Goal: Feedback & Contribution: Submit feedback/report problem

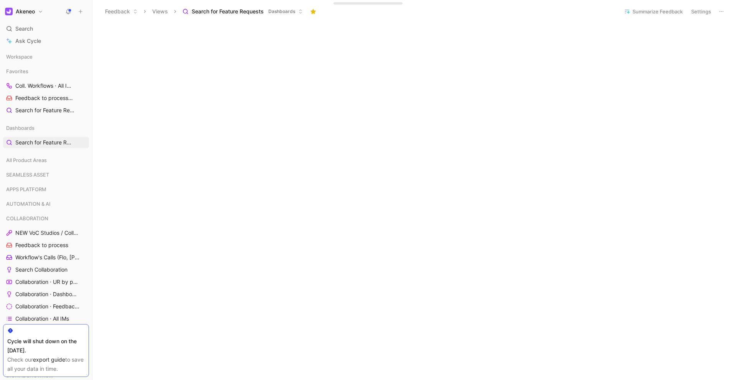
scroll to position [409, 0]
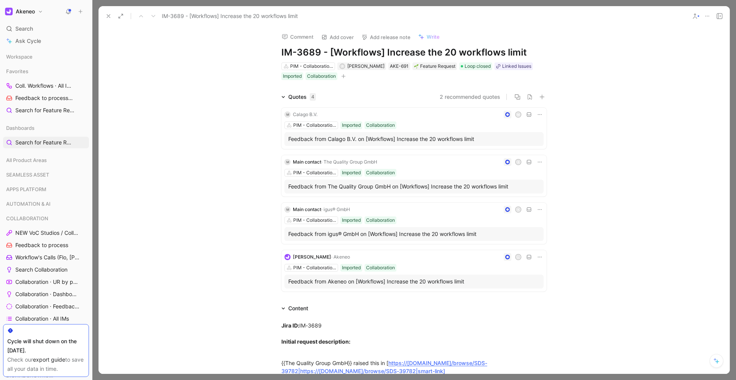
click at [282, 54] on h1 "IM-3689 - [Workflows] Increase the 20 workflows limit" at bounding box center [413, 52] width 265 height 12
click at [107, 16] on icon at bounding box center [108, 16] width 6 height 6
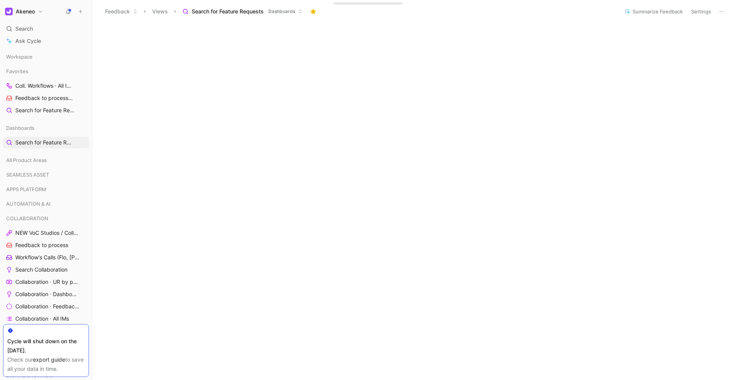
scroll to position [518, 0]
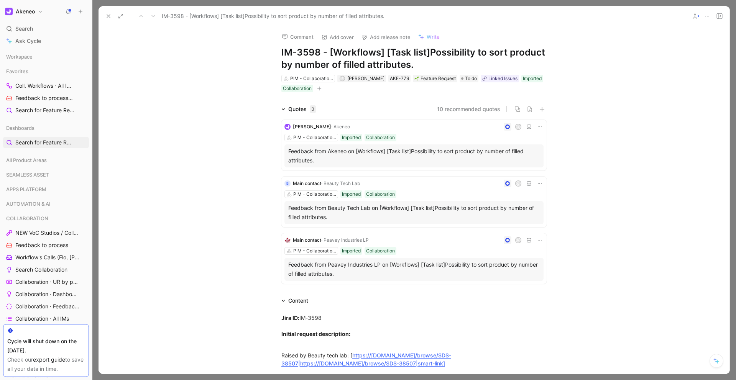
click at [281, 53] on h1 "IM-3598 - [Workflows] [Task list]Possibility to sort product by number of fille…" at bounding box center [413, 58] width 265 height 25
click at [281, 52] on h1 "IM-3598 - [Workflows] [Task list]Possibility to sort product by number of fille…" at bounding box center [413, 58] width 265 height 25
drag, startPoint x: 292, startPoint y: 53, endPoint x: 274, endPoint y: 52, distance: 18.1
click at [274, 52] on div "Comment Add cover Add release note Write 🚧 IM-3598 - [Workflows] [Task list]Pos…" at bounding box center [414, 59] width 294 height 67
click at [306, 57] on h1 "🚧 IM-3598 - [Workflows] [Task list]Possibility to sort product by number of fil…" at bounding box center [413, 58] width 265 height 25
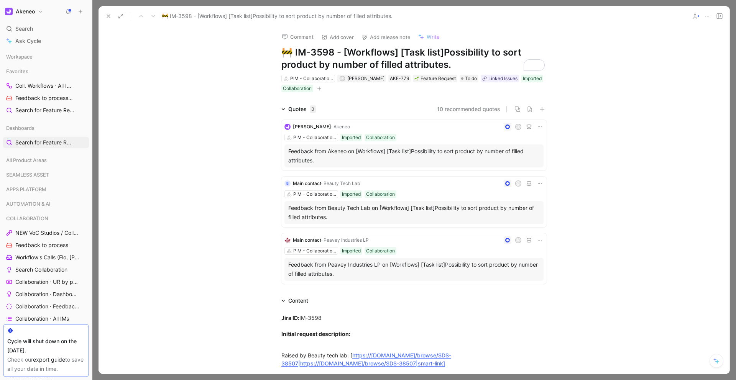
drag, startPoint x: 292, startPoint y: 54, endPoint x: 257, endPoint y: 51, distance: 35.0
click at [257, 51] on div "Comment Add cover Add release note Write 🚧 IM-3598 - [Workflows] [Task list]Pos…" at bounding box center [414, 200] width 631 height 348
copy h1 "🚧 I"
click at [108, 16] on icon at bounding box center [108, 16] width 6 height 6
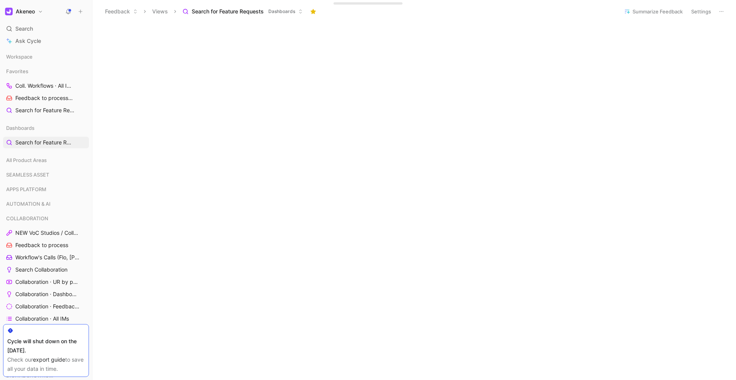
scroll to position [433, 0]
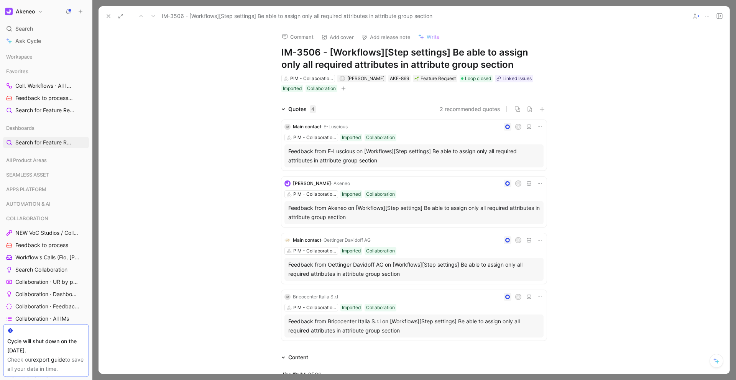
click at [282, 54] on h1 "IM-3506 - [Workflows][Step settings] Be able to assign only all required attrib…" at bounding box center [413, 58] width 265 height 25
click at [282, 50] on h1 "IM-3506 - [Workflows][Step settings] Be able to assign only all required attrib…" at bounding box center [413, 58] width 265 height 25
click at [281, 53] on h1 "IM-3506 - [Workflows][Step settings] Be able to assign only all required attrib…" at bounding box center [413, 58] width 265 height 25
click at [110, 16] on icon at bounding box center [108, 16] width 6 height 6
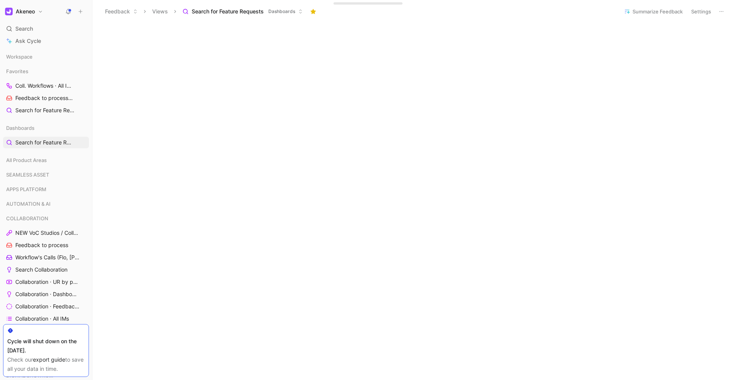
scroll to position [404, 0]
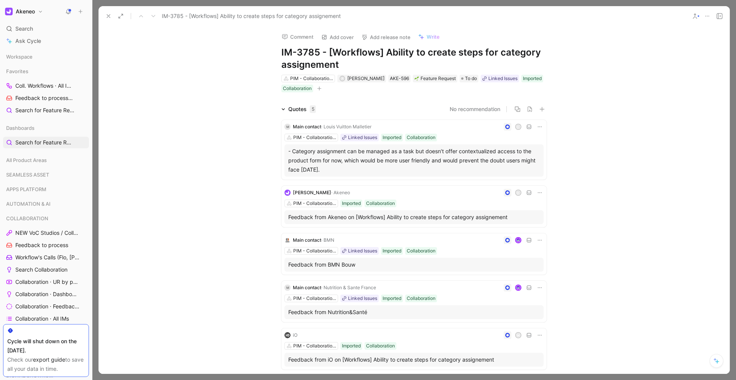
click at [281, 53] on h1 "IM-3785 - [Workflows] Ability to create steps for category assignement" at bounding box center [413, 58] width 265 height 25
click at [107, 16] on icon at bounding box center [108, 16] width 6 height 6
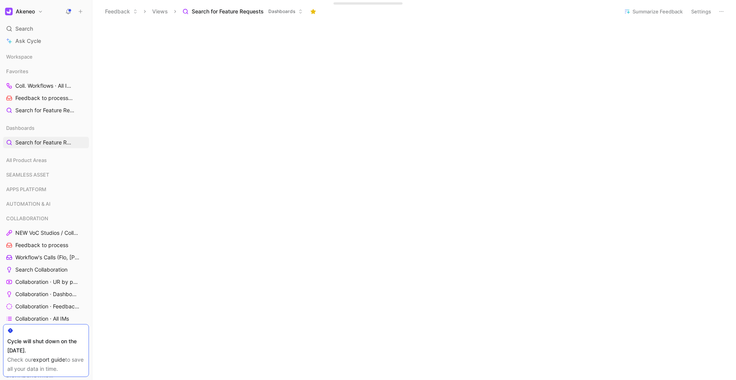
scroll to position [347, 0]
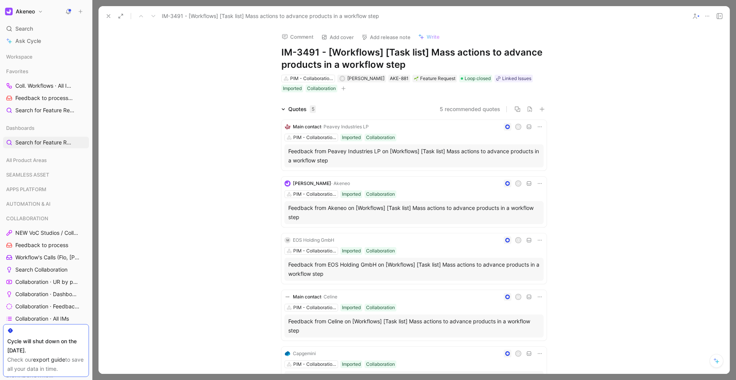
click at [281, 54] on h1 "IM-3491 - [Workflows] [Task list] Mass actions to advance products in a workflo…" at bounding box center [413, 58] width 265 height 25
click at [108, 13] on icon at bounding box center [108, 16] width 6 height 6
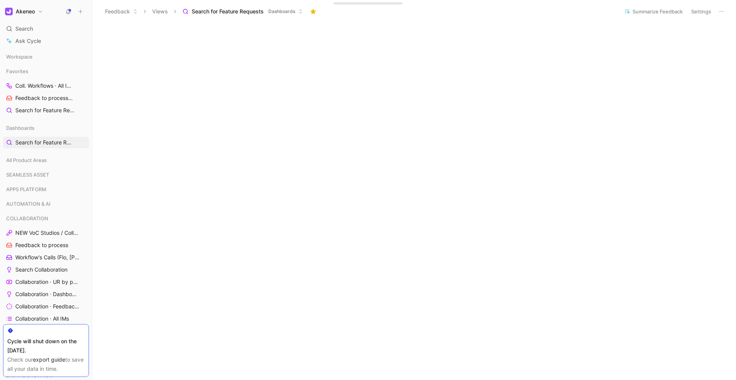
scroll to position [299, 0]
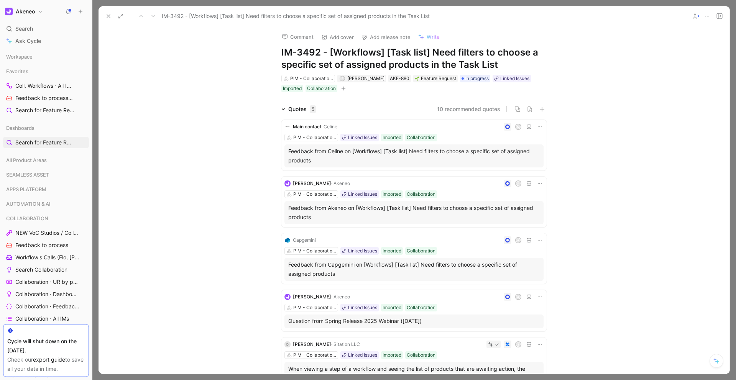
click at [278, 53] on div "Comment Add cover Add release note Write IM-3492 - [Workflows] [Task list] Need…" at bounding box center [414, 59] width 294 height 67
click at [281, 54] on h1 "IM-3492 - [Workflows] [Task list] Need filters to choose a specific set of assi…" at bounding box center [413, 58] width 265 height 25
click at [111, 18] on icon at bounding box center [108, 16] width 6 height 6
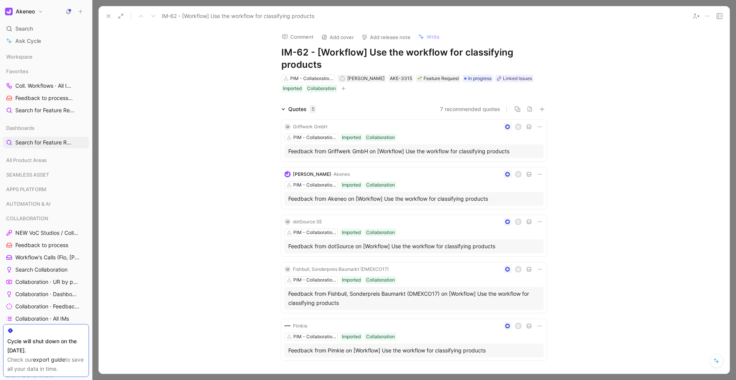
click at [281, 55] on h1 "IM-62 - [Workflow] Use the workflow for classifying products" at bounding box center [413, 58] width 265 height 25
click at [108, 16] on use at bounding box center [108, 16] width 3 height 3
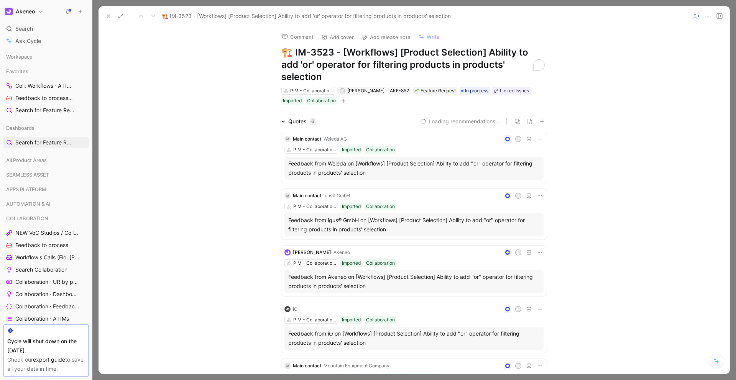
drag, startPoint x: 290, startPoint y: 55, endPoint x: 274, endPoint y: 54, distance: 16.1
click at [274, 54] on div "Comment Add cover Add release note Write 🏗️ IM-3523 - [Workflows] [Product Sele…" at bounding box center [414, 65] width 294 height 79
copy h1 "🏗️ I"
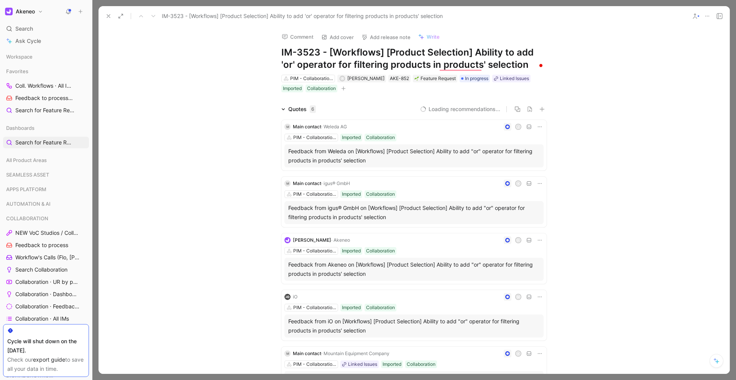
click at [281, 52] on h1 "IM-3523 - [Workflows] [Product Selection] Ability to add 'or' operator for filt…" at bounding box center [413, 58] width 265 height 25
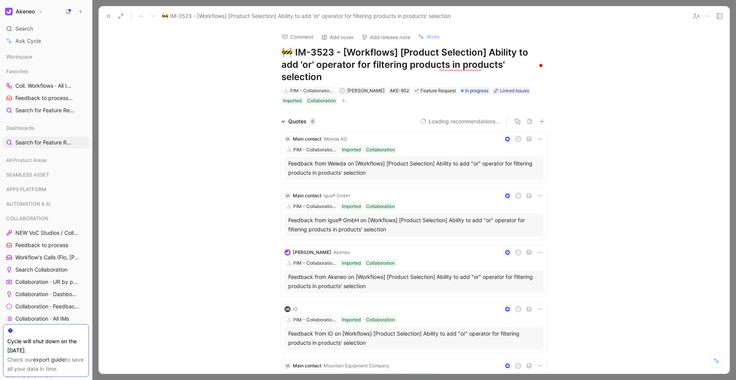
drag, startPoint x: 289, startPoint y: 56, endPoint x: 277, endPoint y: 55, distance: 11.9
click at [277, 55] on div "Comment Add cover Add release note Write 🚧 IM-3523 - [Workflows] [Product Selec…" at bounding box center [414, 65] width 294 height 79
copy h1 "🚧"
click at [103, 14] on button at bounding box center [108, 16] width 11 height 11
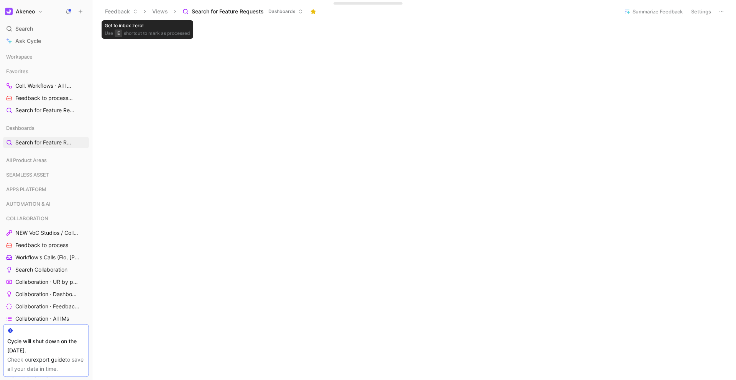
scroll to position [284, 0]
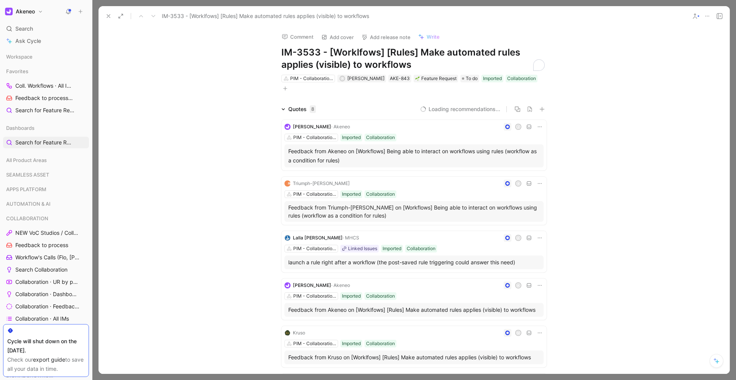
click at [281, 53] on h1 "IM-3533 - [Worklfows] [Rules] Make automated rules applies (visible) to workflo…" at bounding box center [413, 58] width 265 height 25
click at [111, 16] on icon at bounding box center [108, 16] width 6 height 6
click at [109, 15] on use at bounding box center [108, 16] width 3 height 3
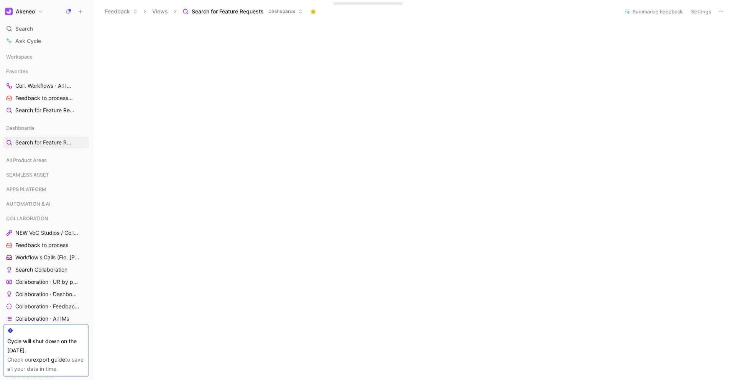
scroll to position [239, 0]
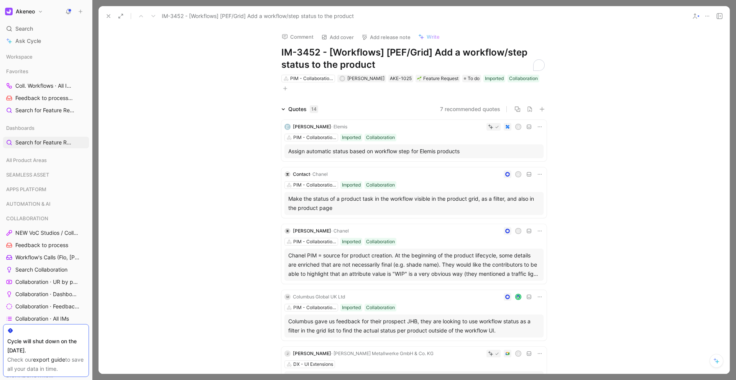
click at [281, 55] on h1 "IM-3452 - [Workflows] [PEF/Grid] Add a workflow/step status to the product" at bounding box center [413, 58] width 265 height 25
click at [468, 71] on h1 "https://product.cycle.app/app/akeneo/feedback/search-for-feature-requests-Qm9hc…" at bounding box center [413, 58] width 265 height 25
drag, startPoint x: 459, startPoint y: 115, endPoint x: 262, endPoint y: 44, distance: 208.9
click at [262, 44] on div "Comment Add cover Add release note Write https://product.cycle.app/app/akeneo/f…" at bounding box center [414, 200] width 631 height 348
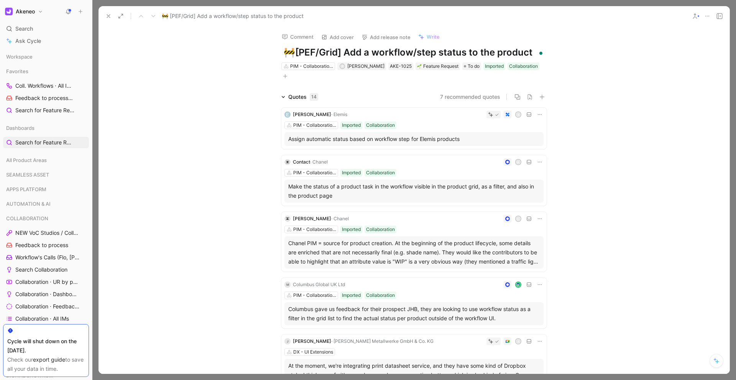
click at [281, 48] on h1 "🚧 [PEF/Grid] Add a workflow/step status to the product" at bounding box center [413, 52] width 265 height 12
click at [107, 17] on icon at bounding box center [108, 16] width 6 height 6
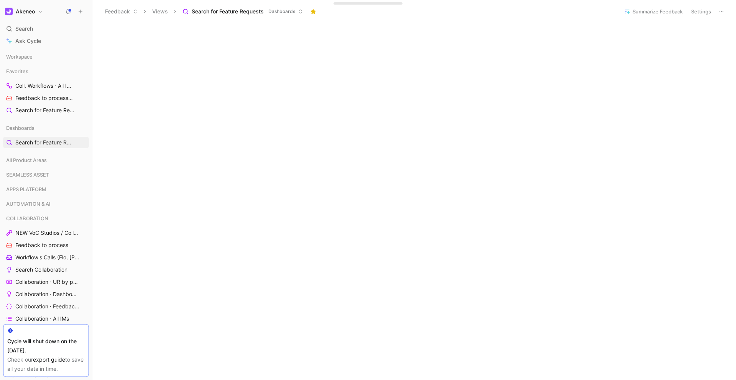
scroll to position [159, 0]
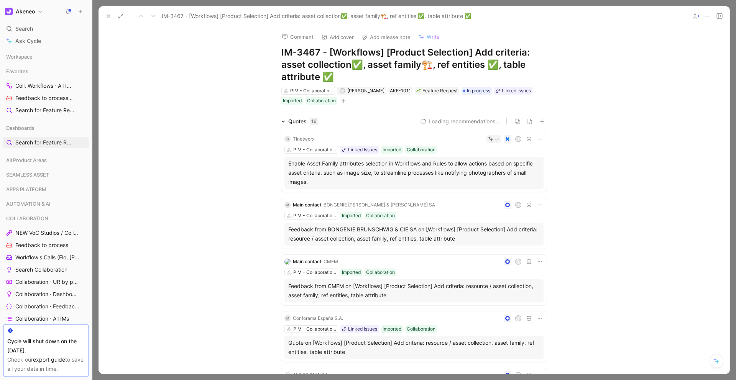
click at [279, 53] on div "Comment Add cover Add release note Write IM-3467 - [Workflows] [Product Selecti…" at bounding box center [414, 65] width 294 height 79
click at [281, 53] on h1 "IM-3467 - [Workflows] [Product Selection] Add criteria: asset collection✅, asse…" at bounding box center [413, 64] width 265 height 37
drag, startPoint x: 423, startPoint y: 66, endPoint x: 419, endPoint y: 66, distance: 4.6
click at [419, 66] on h1 "🚧 IM-3467 - [Workflows] [Product Selection] Add criteria: asset collection✅, as…" at bounding box center [413, 64] width 265 height 37
drag, startPoint x: 292, startPoint y: 54, endPoint x: 265, endPoint y: 49, distance: 26.8
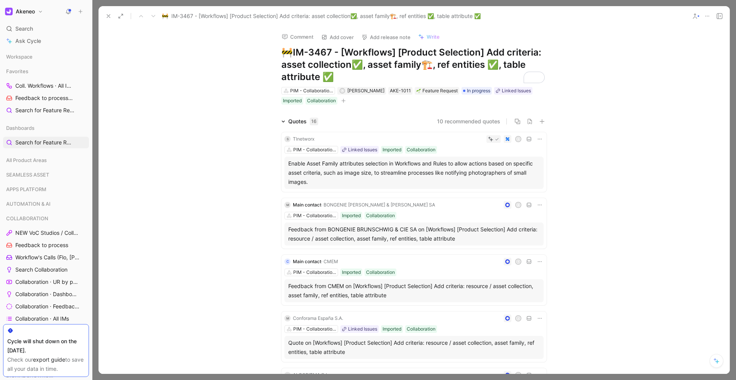
click at [267, 49] on div "Comment Add cover Add release note Write 🚧 IM-3467 - [Workflows] [Product Selec…" at bounding box center [414, 65] width 294 height 79
drag, startPoint x: 423, startPoint y: 66, endPoint x: 419, endPoint y: 66, distance: 4.2
click at [419, 66] on h1 "✅ IM-3467 - [Workflows] [Product Selection] Add criteria: asset collection✅, as…" at bounding box center [413, 64] width 265 height 37
click at [417, 67] on h1 "✅ IM-3467 - [Workflows] [Product Selection] Add criteria: asset collection✅, as…" at bounding box center [413, 64] width 265 height 37
drag, startPoint x: 425, startPoint y: 67, endPoint x: 418, endPoint y: 66, distance: 6.5
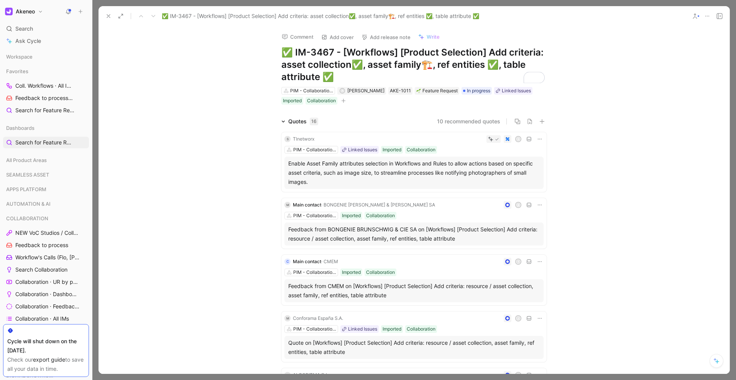
click at [418, 66] on h1 "✅ IM-3467 - [Workflows] [Product Selection] Add criteria: asset collection✅, as…" at bounding box center [413, 64] width 265 height 37
click at [420, 67] on h1 "✅ IM-3467 - [Workflows] [Product Selection] Add criteria: asset collection✅, as…" at bounding box center [413, 64] width 265 height 37
click at [419, 66] on h1 "✅ IM-3467 - [Workflows] [Product Selection] Add criteria: asset collection✅, as…" at bounding box center [413, 64] width 265 height 37
click at [417, 66] on h1 "✅ IM-3467 - [Workflows] [Product Selection] Add criteria: asset collection✅, as…" at bounding box center [413, 64] width 265 height 37
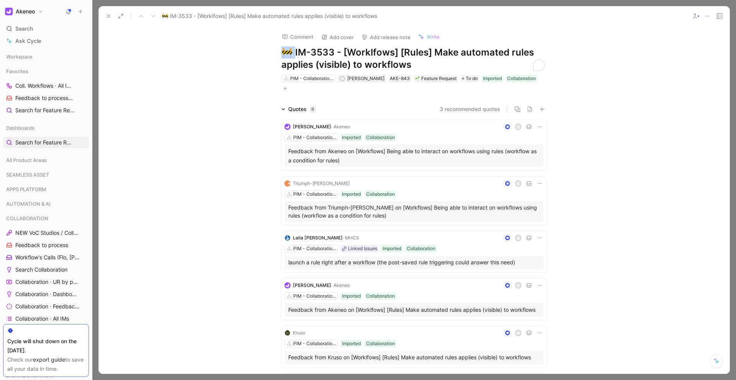
drag, startPoint x: 291, startPoint y: 49, endPoint x: 270, endPoint y: 49, distance: 21.5
click at [270, 49] on div "Comment Add cover Add release note Write 🚧 IM-3533 - [Worklfows] [Rules] Make a…" at bounding box center [414, 59] width 294 height 67
copy h1 "🚧 I"
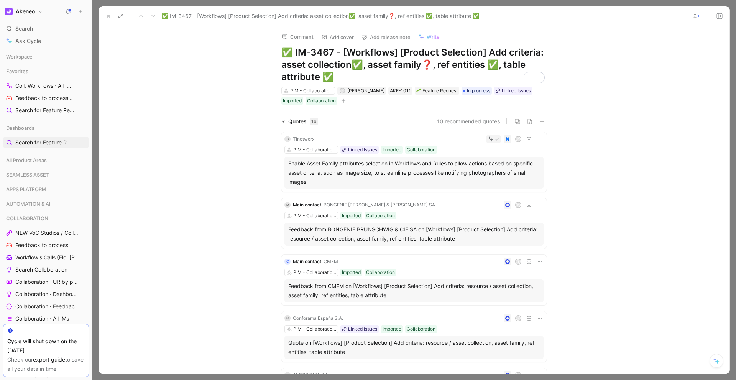
scroll to position [159, 0]
click at [430, 65] on h1 "✅ IM-3467 - [Workflows] [Product Selection] Add criteria: asset collection✅, as…" at bounding box center [413, 64] width 265 height 37
click at [111, 17] on icon at bounding box center [108, 16] width 6 height 6
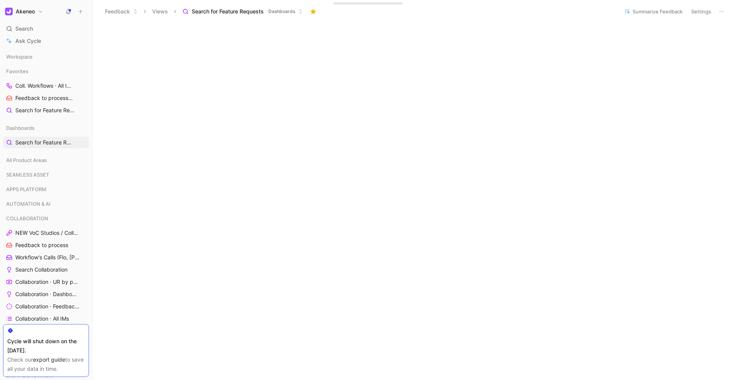
scroll to position [117, 0]
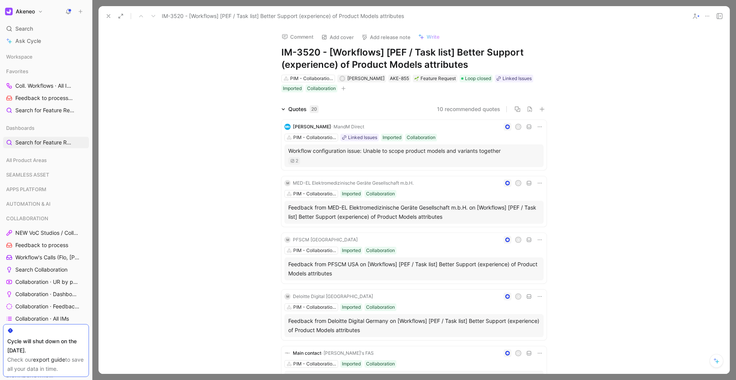
click at [281, 52] on h1 "IM-3520 - [Workflows] [PEF / Task list] Better Support (experience) of Product …" at bounding box center [413, 58] width 265 height 25
click at [281, 50] on h1 "IM-3520 - [Workflows] [PEF / Task list] Better Support (experience) of Product …" at bounding box center [413, 58] width 265 height 25
click at [281, 52] on h1 "IM-3520 - [Workflows] [PEF / Task list] Better Support (experience) of Product …" at bounding box center [413, 58] width 265 height 25
click at [110, 16] on icon at bounding box center [108, 16] width 6 height 6
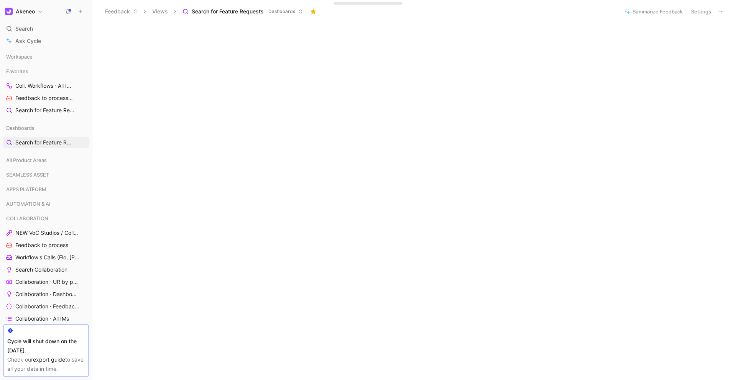
scroll to position [98, 0]
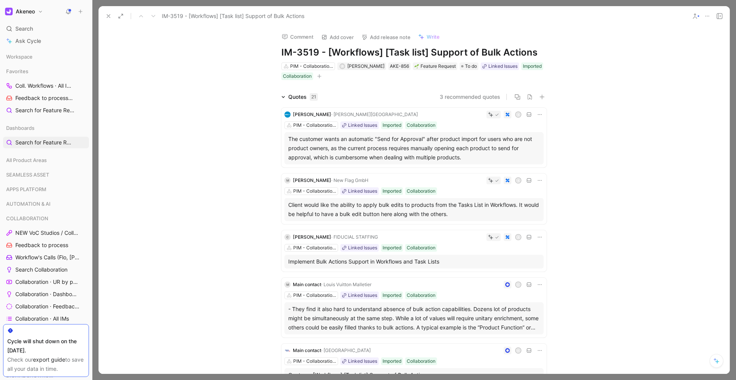
click at [281, 54] on h1 "IM-3519 - [Workflows] [Task list] Support of Bulk Actions" at bounding box center [413, 52] width 265 height 12
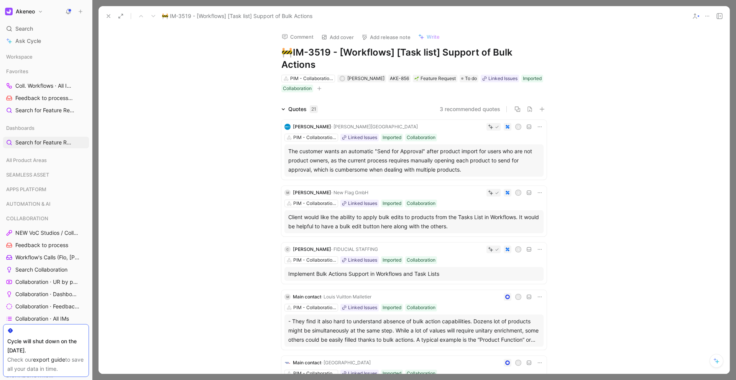
click at [110, 17] on use at bounding box center [108, 16] width 3 height 3
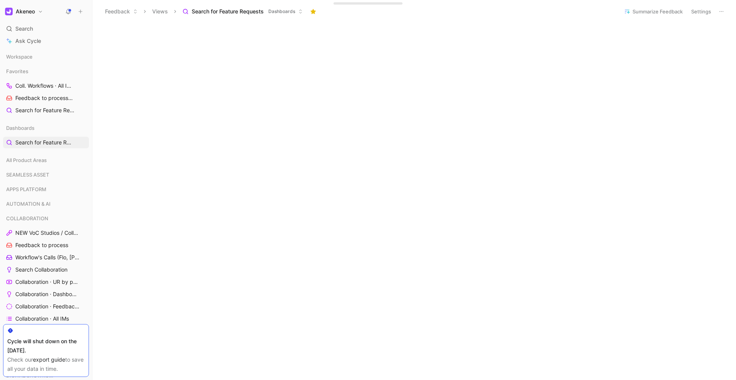
scroll to position [89, 0]
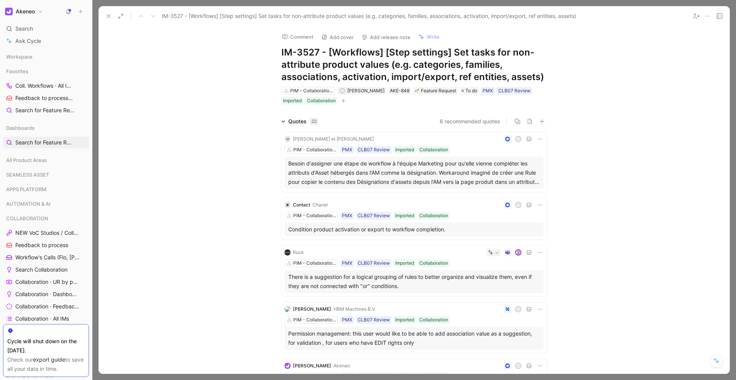
click at [281, 54] on h1 "IM-3527 - [Workflows] [Step settings] Set tasks for non-attribute product value…" at bounding box center [413, 64] width 265 height 37
click at [108, 16] on use at bounding box center [108, 16] width 3 height 3
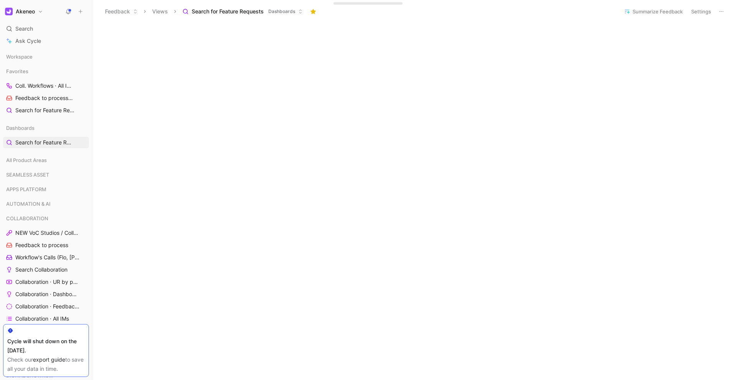
scroll to position [79, 0]
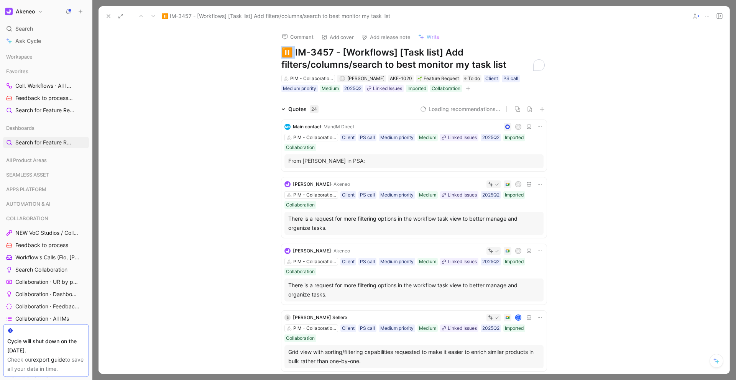
drag, startPoint x: 290, startPoint y: 53, endPoint x: 264, endPoint y: 49, distance: 25.5
click at [267, 49] on div "Comment Add cover Add release note Write ⏸️ IM-3457 - [Workflows] [Task list] A…" at bounding box center [414, 59] width 294 height 67
click at [110, 16] on icon at bounding box center [108, 16] width 6 height 6
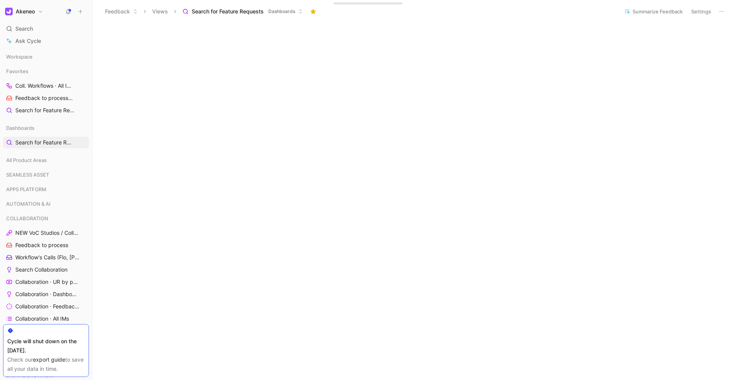
scroll to position [63, 0]
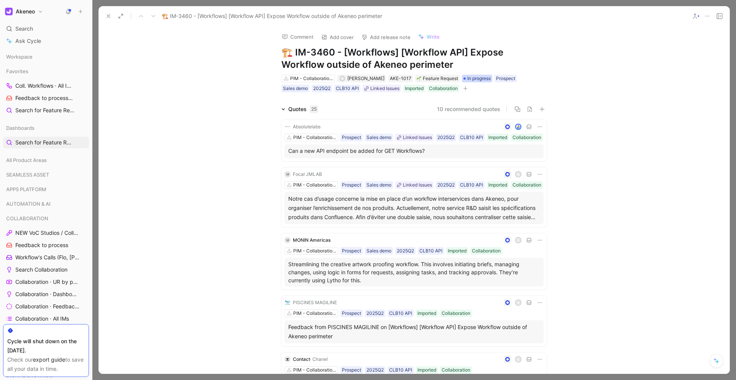
click at [463, 81] on div "In progress" at bounding box center [476, 79] width 27 height 8
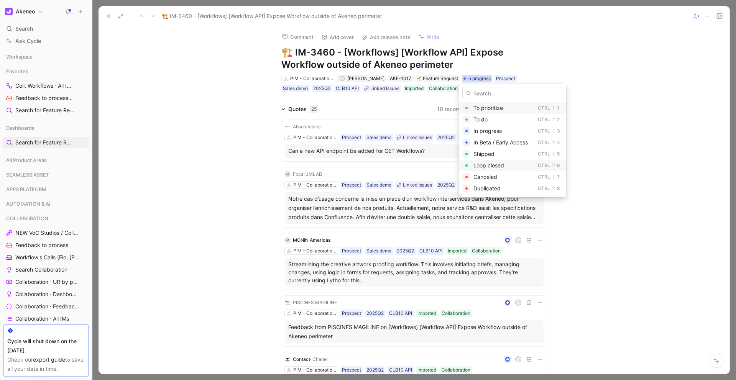
click at [483, 163] on span "Loop closed" at bounding box center [488, 165] width 31 height 7
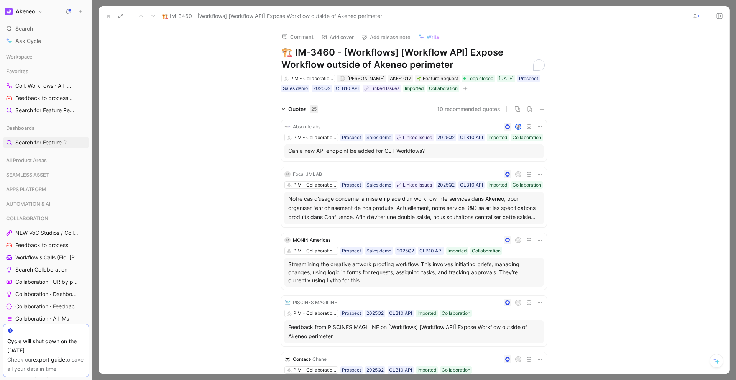
drag, startPoint x: 289, startPoint y: 52, endPoint x: 268, endPoint y: 50, distance: 21.6
click at [268, 50] on div "Comment Add cover Add release note Write 🏗️ IM-3460 - [Workflows] [Workflow API…" at bounding box center [414, 59] width 294 height 67
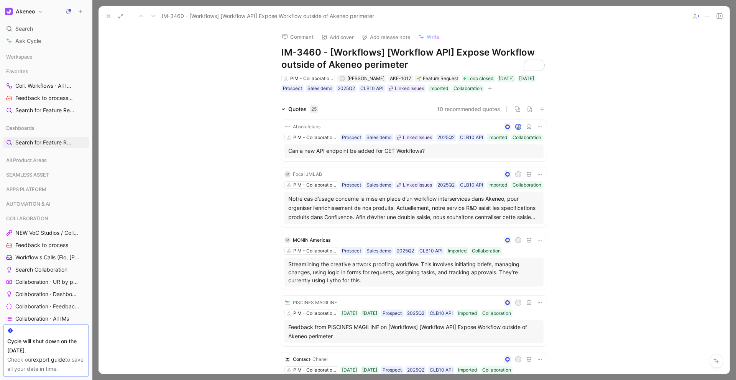
click at [281, 52] on h1 "IM-3460 - [Workflows] [Workflow API] Expose Workflow outside of Akeneo perimeter" at bounding box center [413, 58] width 265 height 25
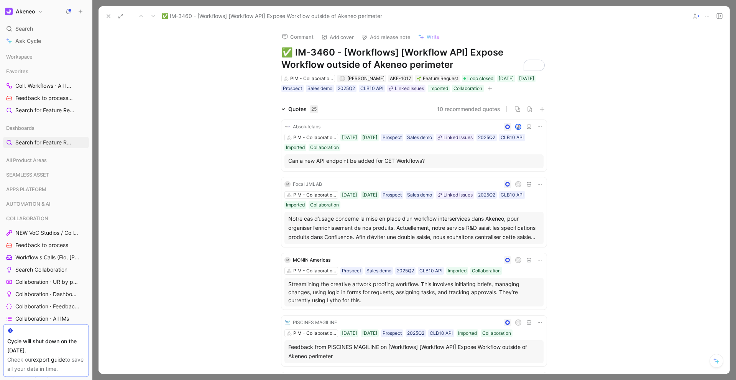
click at [110, 16] on icon at bounding box center [108, 16] width 6 height 6
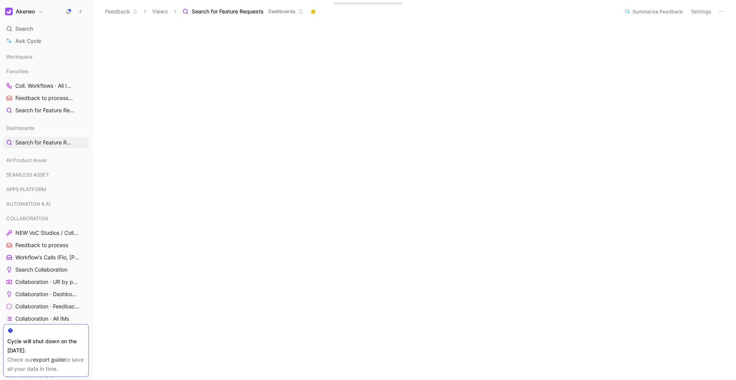
scroll to position [165, 0]
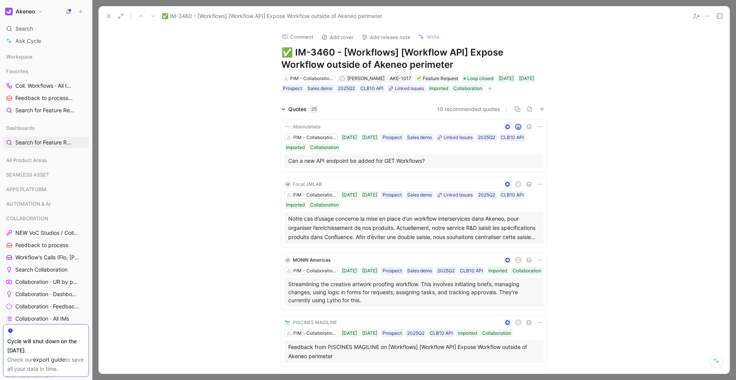
click at [110, 19] on icon at bounding box center [108, 16] width 6 height 6
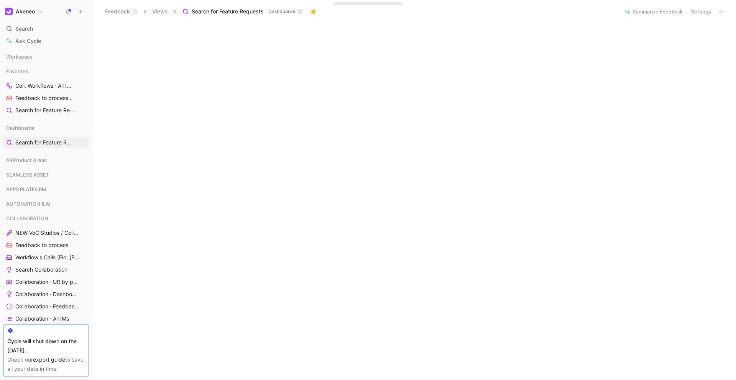
scroll to position [168, 0]
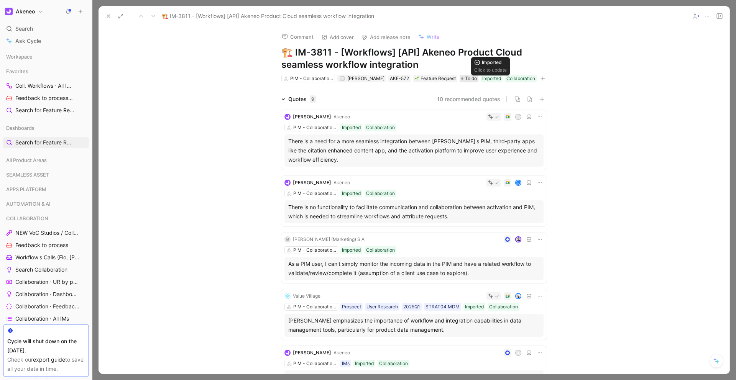
click at [468, 79] on span "To do" at bounding box center [471, 79] width 12 height 8
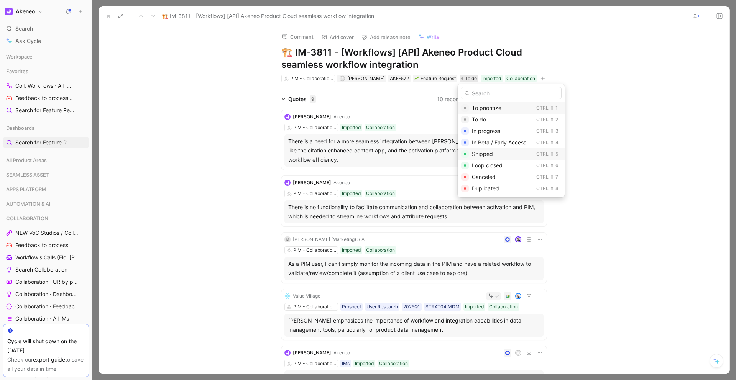
click at [477, 157] on span "Shipped" at bounding box center [482, 154] width 21 height 7
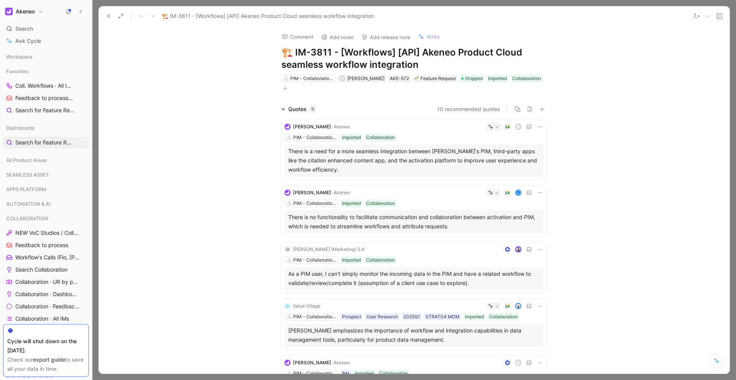
click at [289, 53] on h1 "🏗️ IM-3811 - [Workflows] [API] Akeneo Product Cloud seamless workflow integrati…" at bounding box center [413, 58] width 265 height 25
drag, startPoint x: 290, startPoint y: 53, endPoint x: 267, endPoint y: 53, distance: 23.0
click at [267, 53] on div "Comment Add cover Add release note Write 🏗️ IM-3811 - [Workflows] [API] Akeneo …" at bounding box center [414, 59] width 294 height 67
click at [278, 52] on div "Comment Add cover Add release note Write IM-3811 - [Workflows] [API] Akeneo Pro…" at bounding box center [414, 59] width 294 height 67
click at [281, 52] on h1 "IM-3811 - [Workflows] [API] Akeneo Product Cloud seamless workflow integration" at bounding box center [413, 58] width 265 height 25
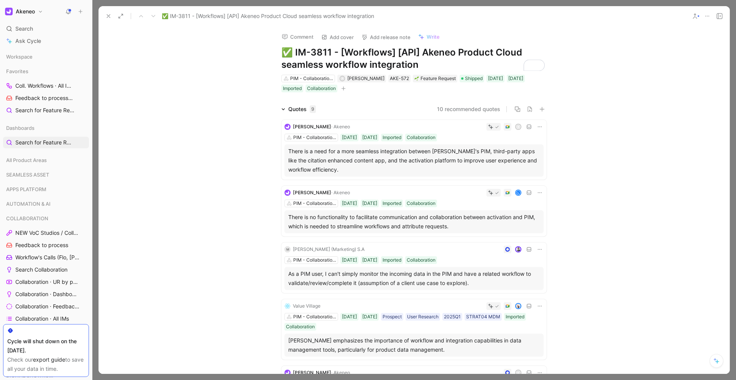
click at [108, 14] on icon at bounding box center [108, 16] width 6 height 6
click at [474, 78] on span "Shipped" at bounding box center [474, 79] width 18 height 8
click at [108, 16] on use at bounding box center [108, 16] width 3 height 3
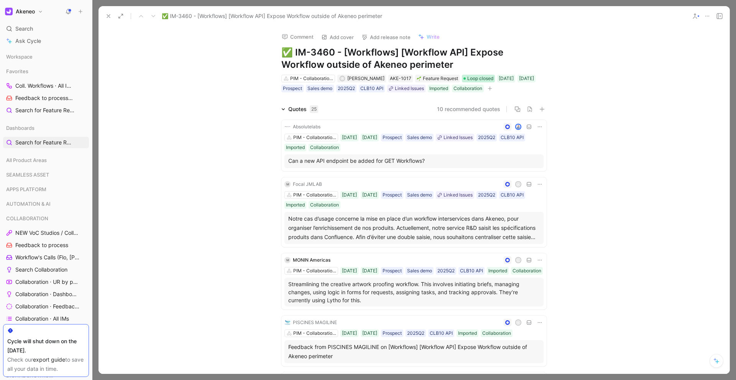
click at [479, 79] on span "Loop closed" at bounding box center [480, 79] width 26 height 8
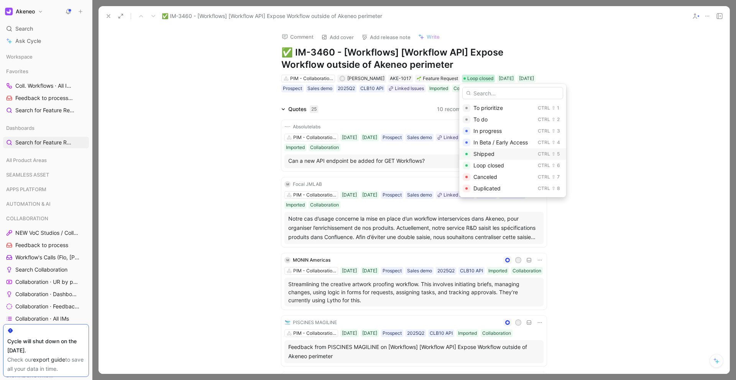
click at [483, 151] on span "Shipped" at bounding box center [483, 154] width 21 height 7
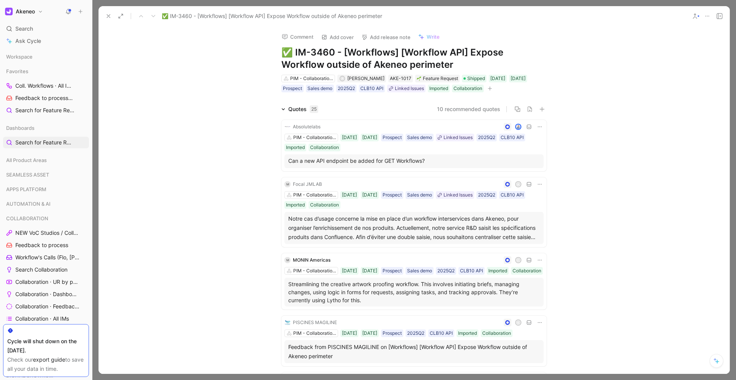
click at [107, 18] on icon at bounding box center [108, 16] width 6 height 6
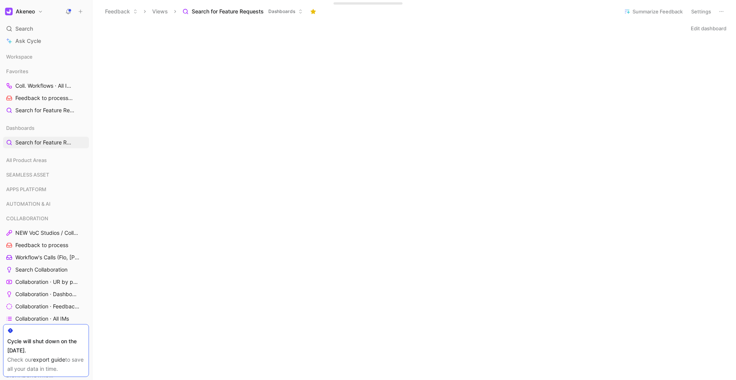
click at [84, 11] on button at bounding box center [80, 11] width 11 height 11
click at [107, 16] on button "New feedback c" at bounding box center [132, 14] width 82 height 13
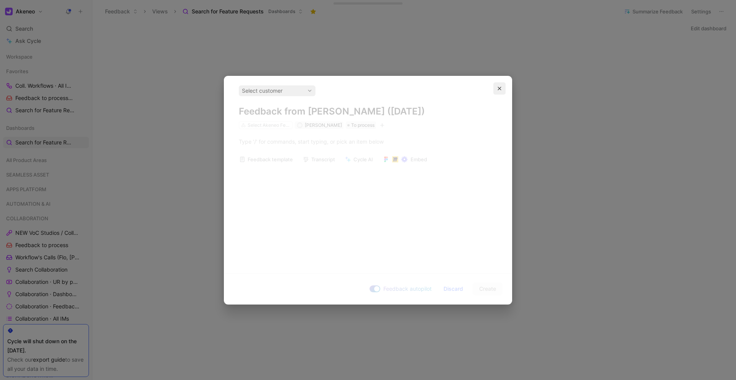
drag, startPoint x: 491, startPoint y: 89, endPoint x: 496, endPoint y: 89, distance: 5.4
click at [497, 90] on icon "button" at bounding box center [499, 88] width 5 height 5
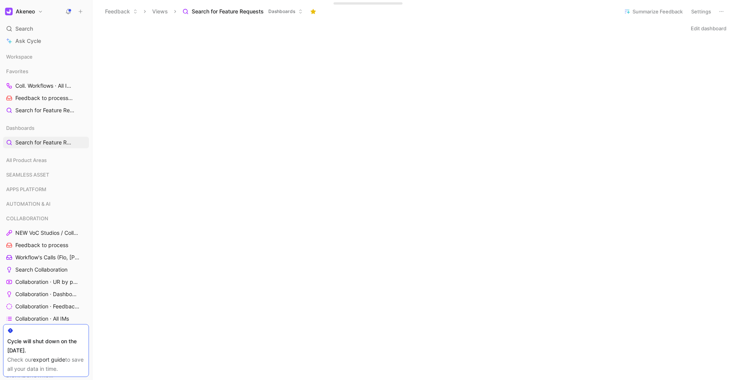
click at [110, 10] on button "Feedback" at bounding box center [121, 11] width 39 height 11
click at [117, 39] on span "Requests" at bounding box center [125, 39] width 23 height 7
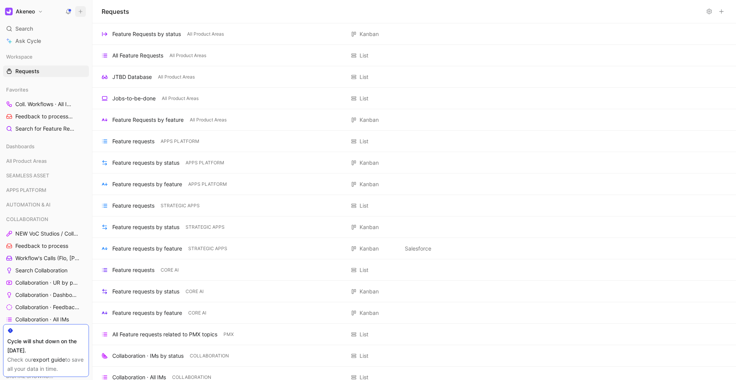
click at [82, 12] on icon at bounding box center [80, 11] width 5 height 5
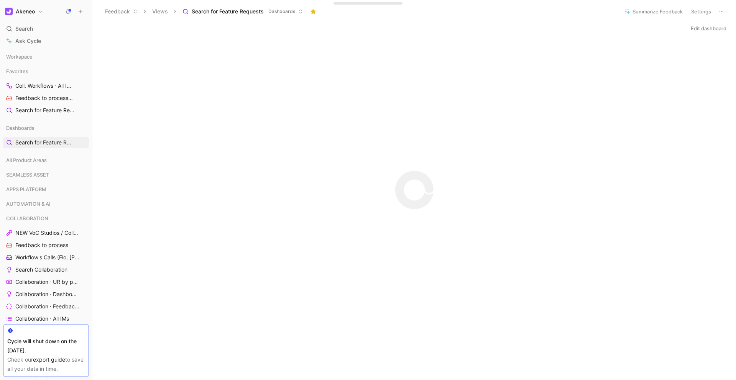
click at [76, 11] on button at bounding box center [80, 11] width 11 height 11
click at [119, 28] on button "New request r" at bounding box center [132, 27] width 82 height 13
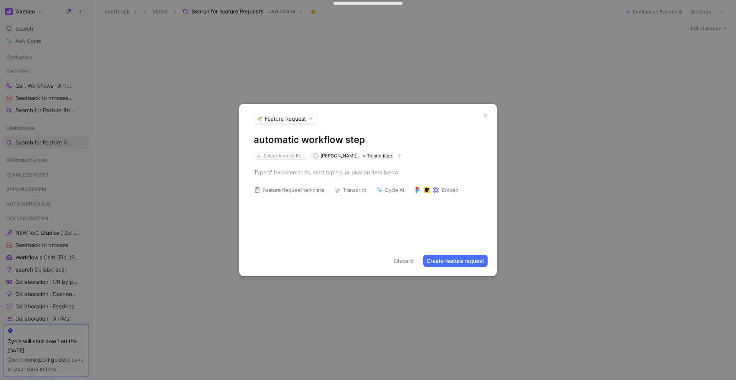
click at [255, 140] on h1 "automatic workflow step" at bounding box center [368, 140] width 228 height 12
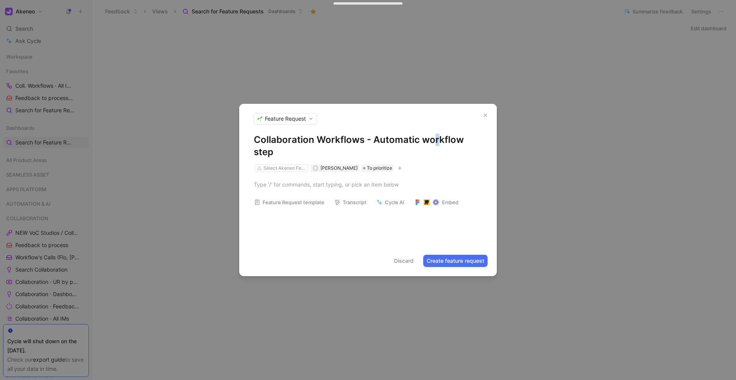
click at [435, 145] on h1 "Collaboration Workflows - Automatic workflow step" at bounding box center [368, 146] width 228 height 25
drag, startPoint x: 421, startPoint y: 139, endPoint x: 432, endPoint y: 158, distance: 21.8
click at [432, 158] on h1 "Collaboration Workflows - Automatic workflow step" at bounding box center [368, 146] width 228 height 25
click at [288, 172] on div at bounding box center [368, 184] width 258 height 25
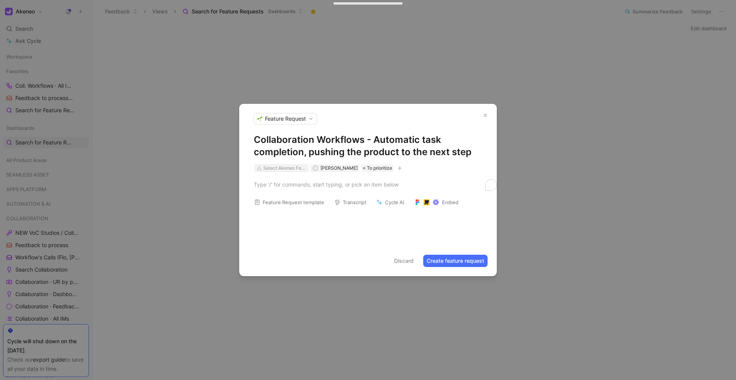
click at [289, 168] on div "Select Akeneo Feature" at bounding box center [284, 168] width 43 height 8
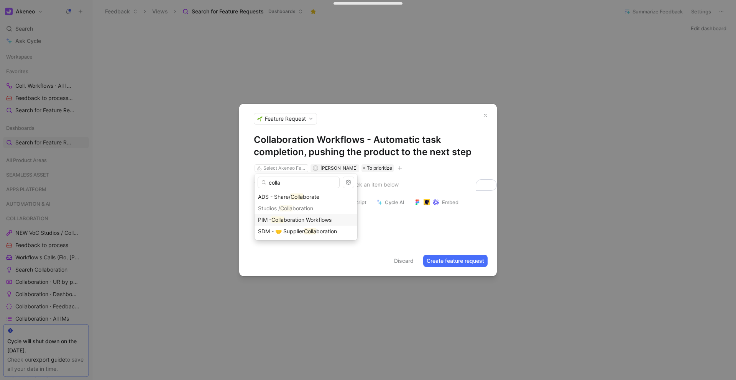
type input "colla"
click at [287, 217] on span "boration Workflows" at bounding box center [308, 220] width 48 height 7
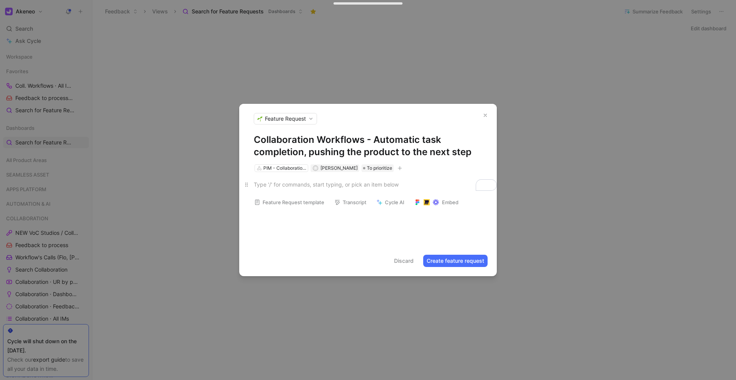
click at [279, 186] on div "To enrich screen reader interactions, please activate Accessibility in Grammarl…" at bounding box center [368, 185] width 228 height 8
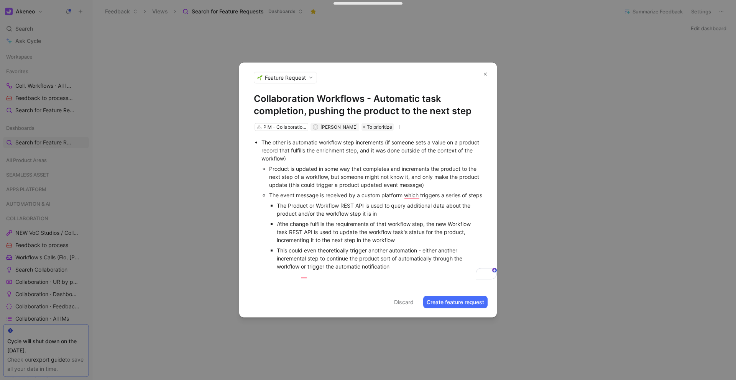
click at [262, 138] on div "The other is automatic workflow step increments (if someone sets a value on a p…" at bounding box center [371, 150] width 221 height 24
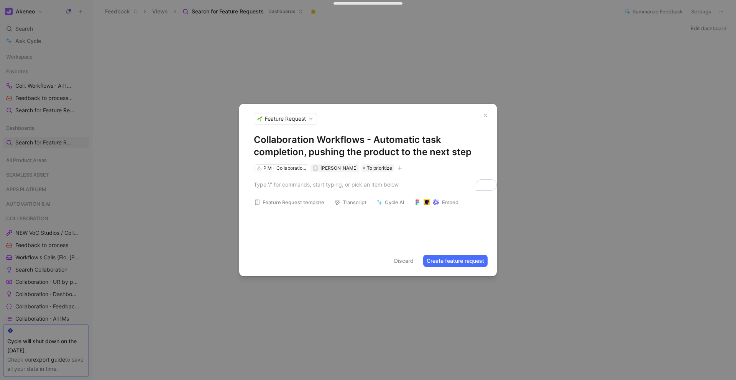
click at [467, 257] on button "Create feature request" at bounding box center [455, 261] width 64 height 12
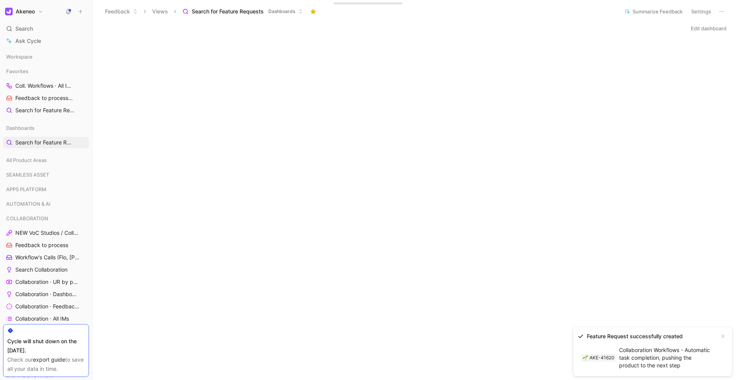
click at [646, 350] on link "AKE-41620 Collaboration Workflows - Automatic task completion, pushing the prod…" at bounding box center [647, 358] width 138 height 28
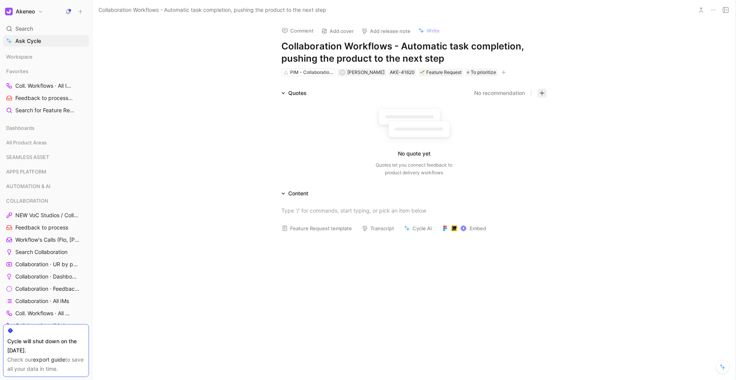
click at [542, 95] on icon "button" at bounding box center [542, 93] width 0 height 5
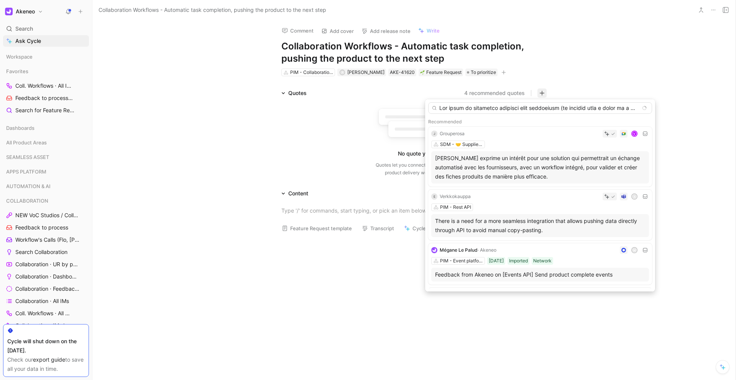
scroll to position [0, 2394]
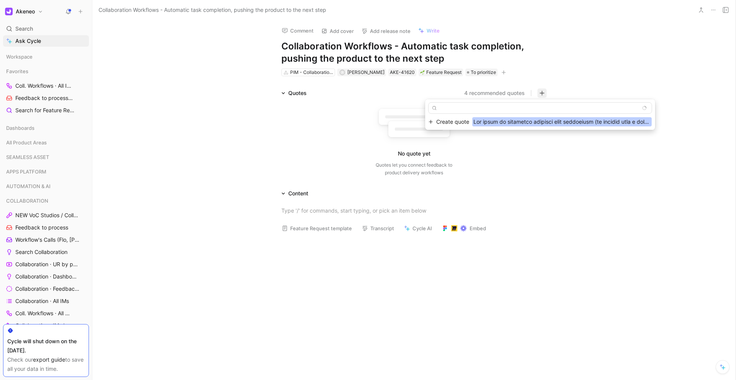
type input "The other is automatic workflow step increments (if someone sets a value on a p…"
click at [498, 122] on span "button" at bounding box center [561, 121] width 179 height 9
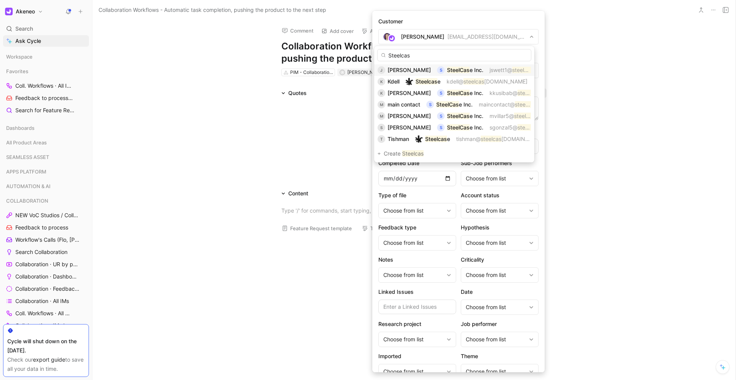
type input "Steelcas"
click at [418, 71] on span "Joshua Swett" at bounding box center [409, 70] width 43 height 7
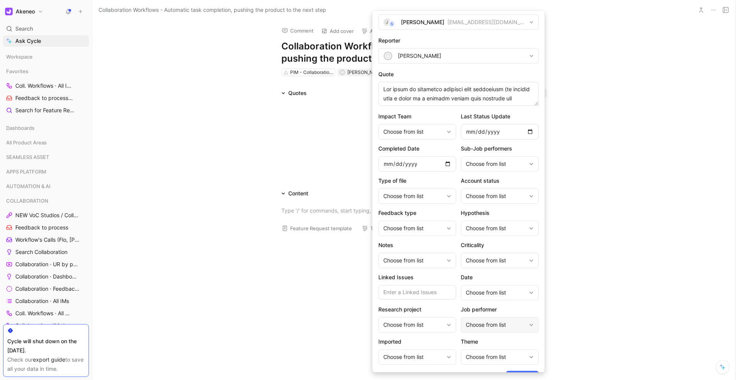
scroll to position [31, 0]
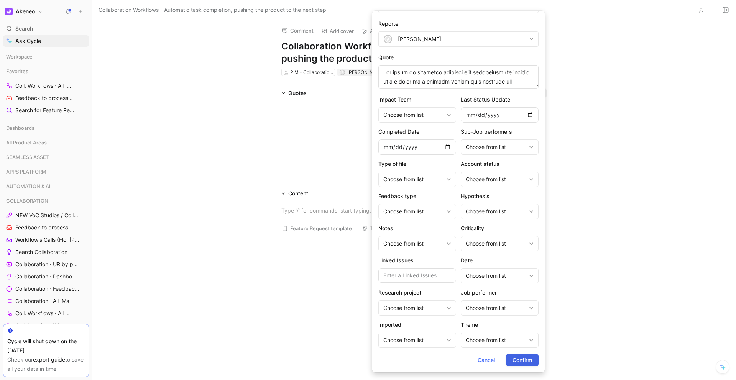
click at [506, 357] on button "Confirm" at bounding box center [522, 360] width 33 height 12
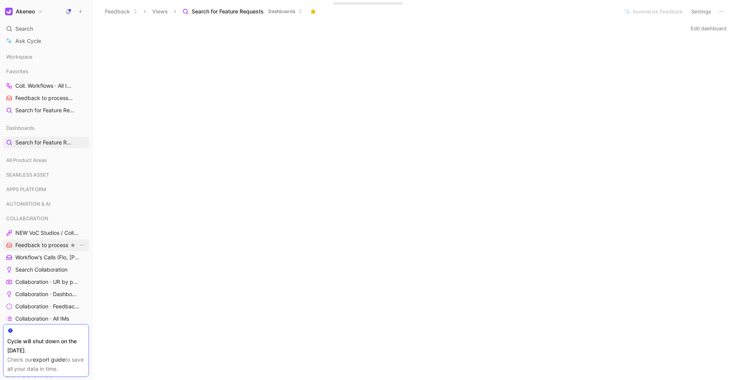
click at [39, 242] on span "Feedback to process" at bounding box center [41, 245] width 53 height 8
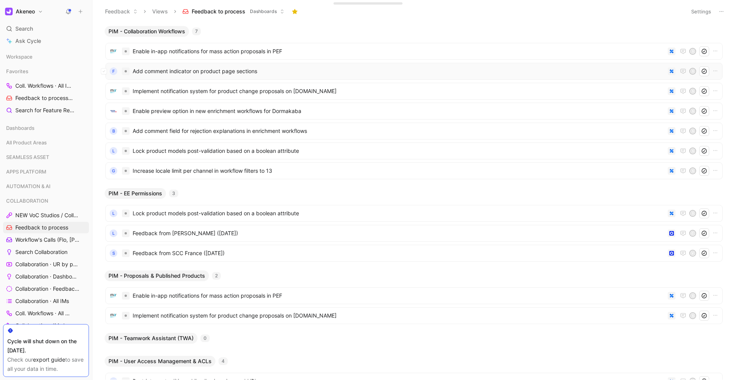
click at [194, 76] on div "F Add comment indicator on product page sections S" at bounding box center [413, 71] width 617 height 17
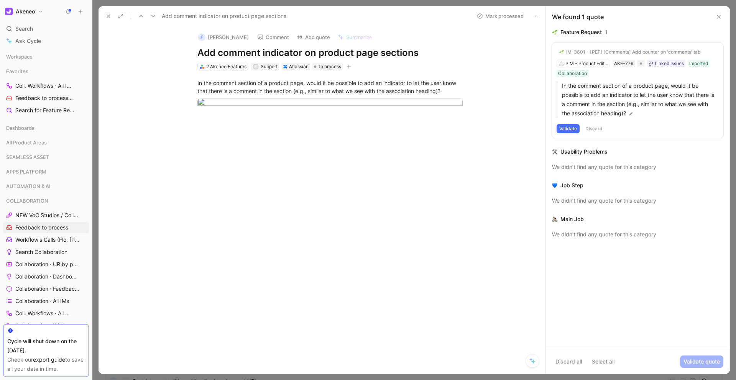
click at [108, 18] on icon at bounding box center [108, 16] width 6 height 6
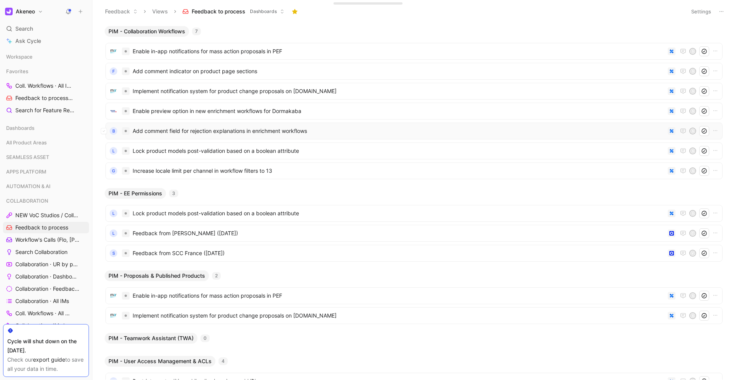
click at [190, 135] on span "Add comment field for rejection explanations in enrichment workflows" at bounding box center [399, 130] width 532 height 9
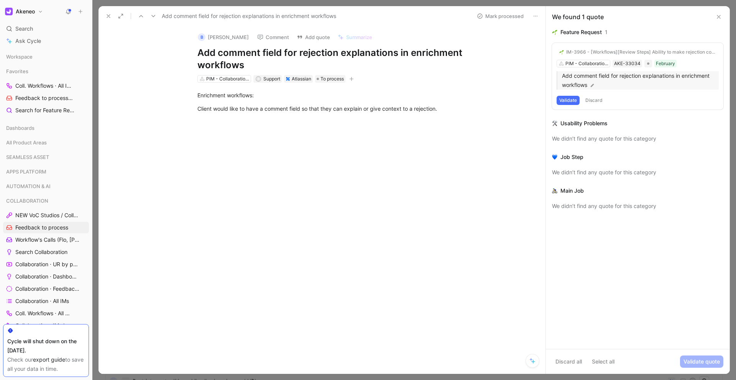
click at [604, 84] on p "Add comment field for rejection explanations in enrichment workflows" at bounding box center [640, 80] width 157 height 18
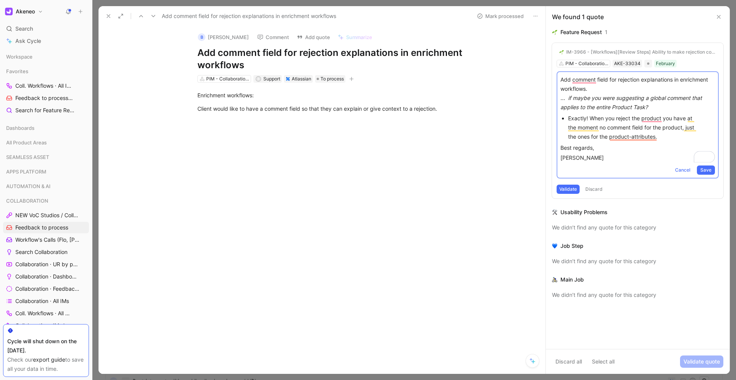
drag, startPoint x: 567, startPoint y: 97, endPoint x: 538, endPoint y: 97, distance: 29.1
click at [538, 97] on div "Add comment field for rejection explanations in enrichment workflows Mark proce…" at bounding box center [414, 190] width 631 height 368
click at [707, 173] on span "Save" at bounding box center [705, 170] width 11 height 8
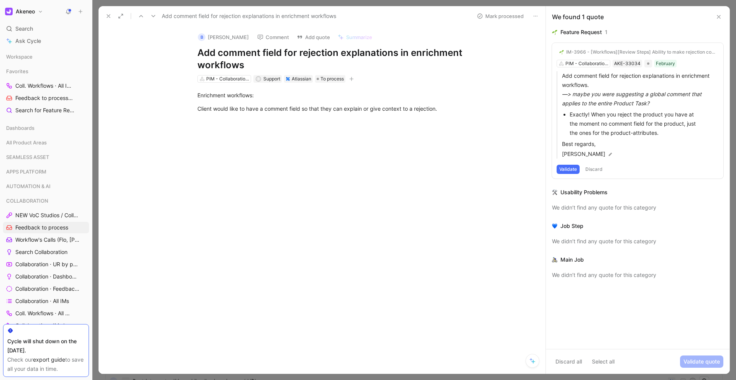
click at [575, 171] on button "Validate" at bounding box center [568, 169] width 23 height 9
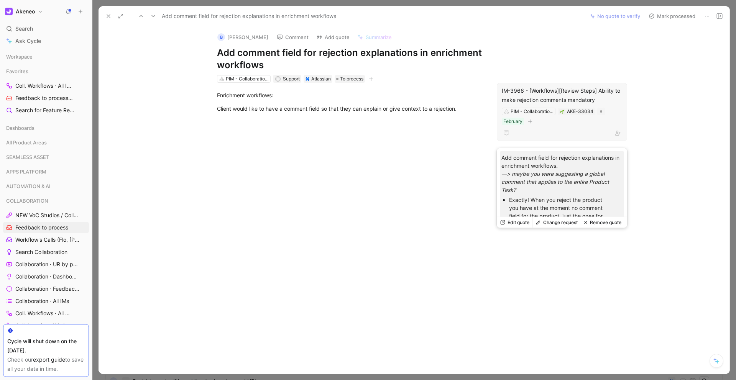
click at [549, 92] on div "IM-3966 - [Workflows][Review Steps] Ability to make rejection comments mandatory" at bounding box center [562, 95] width 120 height 18
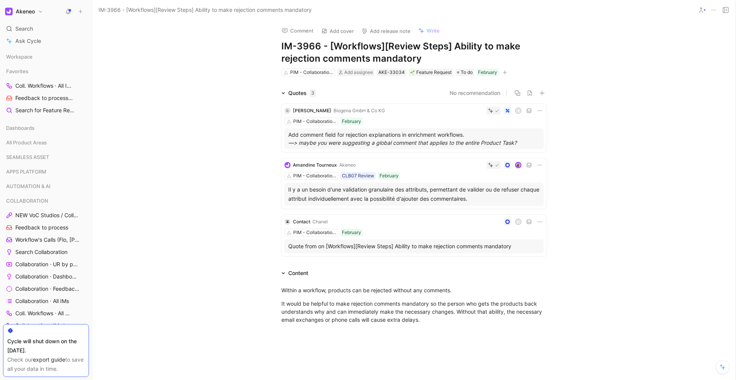
click at [281, 59] on h1 "IM-3966 - [Workflows][Review Steps] Ability to make rejection comments mandatory" at bounding box center [413, 52] width 265 height 25
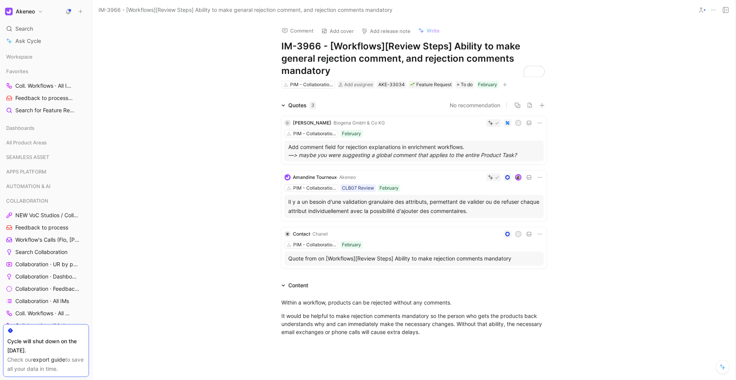
click at [294, 57] on h1 "IM-3966 - [Workflows][Review Steps] Ability to make general rejection comment, …" at bounding box center [413, 58] width 265 height 37
click at [232, 40] on div "Comment Add cover Add release note Write IM-3966 - [Workflows][Review Steps] Ab…" at bounding box center [413, 200] width 643 height 360
click at [289, 55] on h1 "IM-3966 - [Workflows][Review Steps] Ability to make gloabl rejection comment, a…" at bounding box center [413, 58] width 265 height 37
click at [247, 69] on div "Comment Add cover Add release note Write IM-3966 - [Workflows][Review Steps] Ab…" at bounding box center [413, 200] width 643 height 360
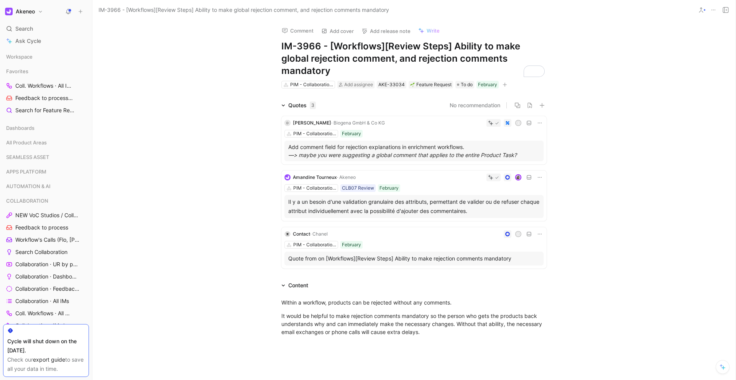
click at [592, 49] on div "Comment Add cover Add release note Write IM-3966 - [Workflows][Review Steps] Ab…" at bounding box center [413, 200] width 643 height 360
click at [112, 12] on span "IM-3966 - [Workflows][Review Steps] Ability to make global rejection comment, a…" at bounding box center [244, 9] width 291 height 9
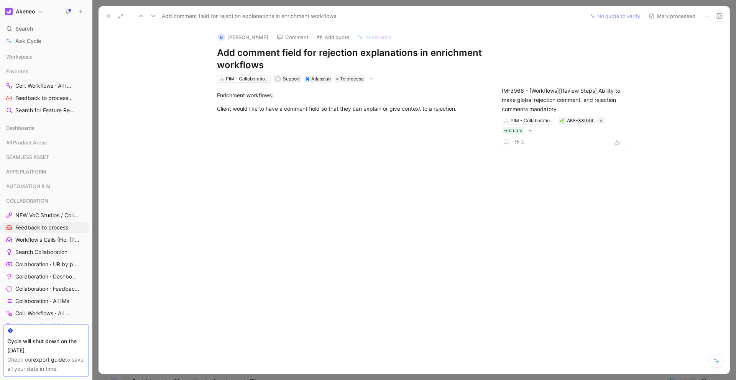
click at [672, 20] on button "Mark processed" at bounding box center [672, 16] width 54 height 11
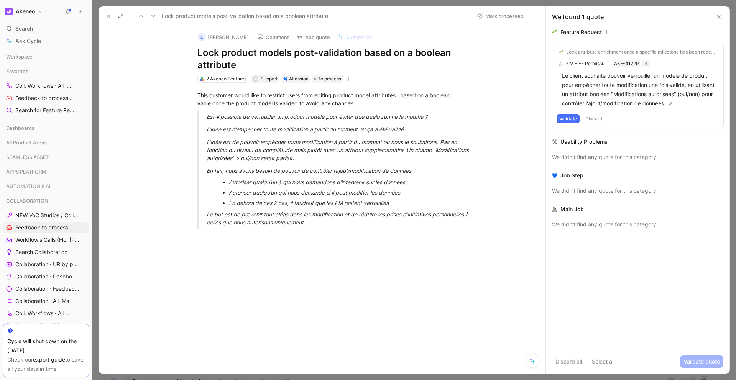
click at [110, 18] on icon at bounding box center [108, 16] width 6 height 6
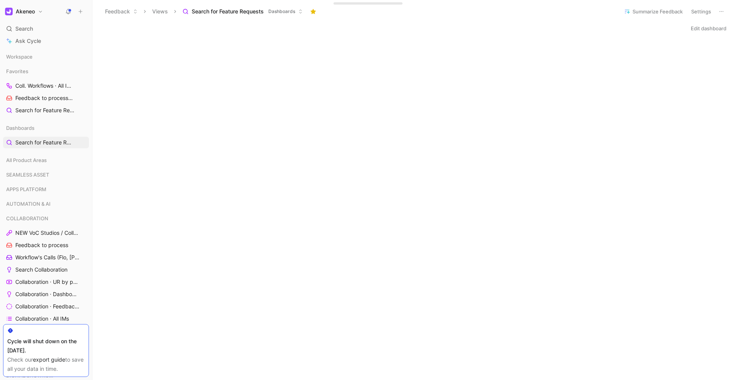
click at [83, 12] on icon at bounding box center [80, 11] width 5 height 5
click at [118, 26] on button "New request r" at bounding box center [132, 27] width 82 height 13
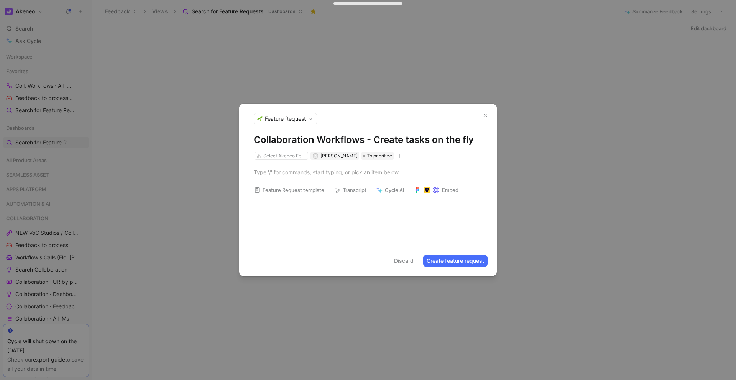
click at [389, 139] on h1 "Collaboration Workflows - Create tasks on the fly" at bounding box center [368, 140] width 228 height 12
click at [280, 157] on div "Select Akeneo Feature" at bounding box center [284, 156] width 43 height 8
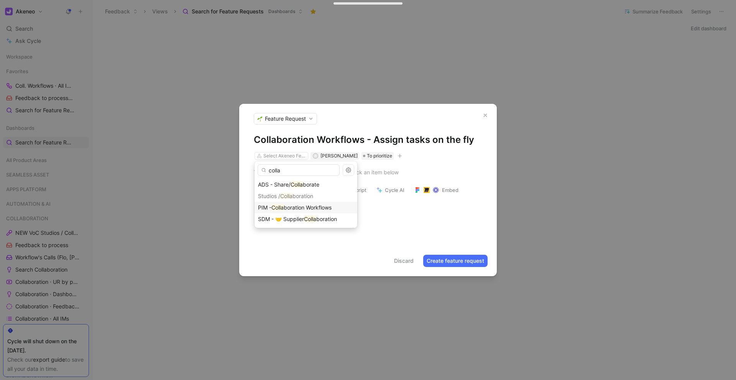
type input "colla"
click at [297, 209] on span "boration Workflows" at bounding box center [308, 207] width 48 height 7
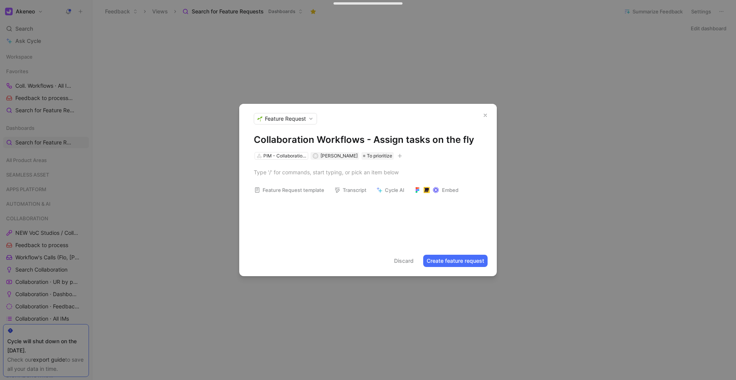
click at [441, 258] on button "Create feature request" at bounding box center [455, 261] width 64 height 12
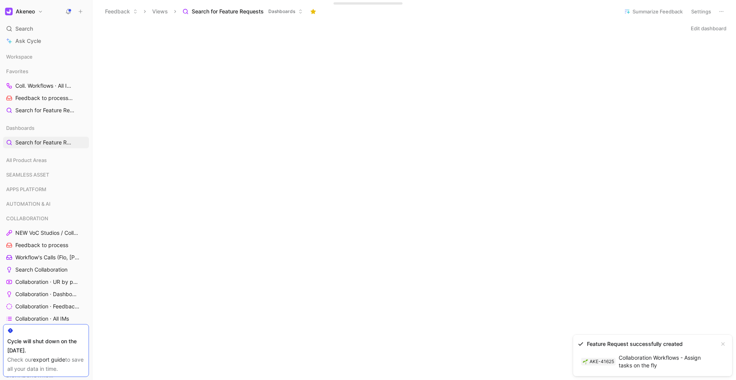
click at [620, 359] on link "AKE-41625 Collaboration Workflows - Assign tasks on the fly" at bounding box center [647, 362] width 138 height 20
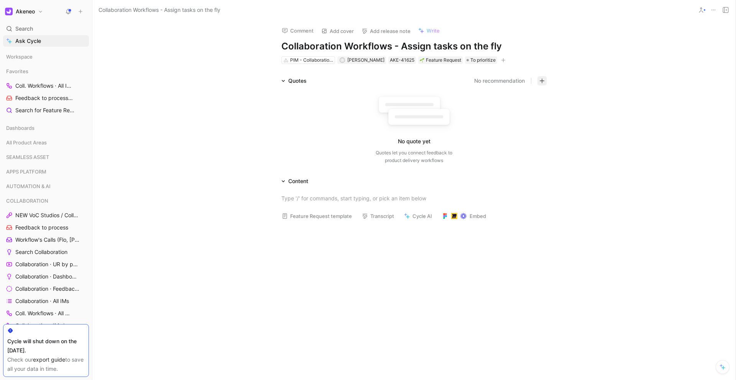
click at [539, 82] on icon "button" at bounding box center [541, 80] width 5 height 5
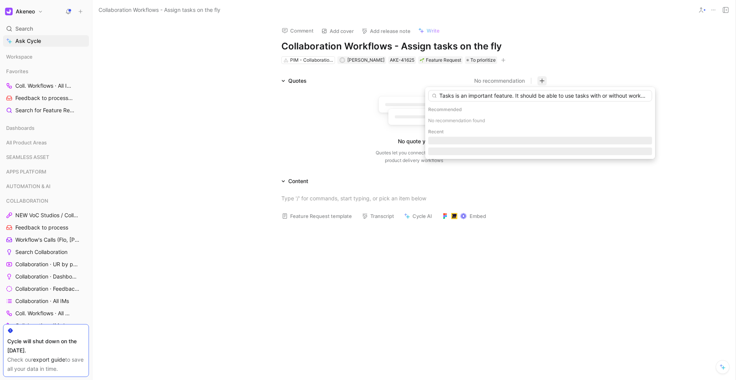
scroll to position [0, 2269]
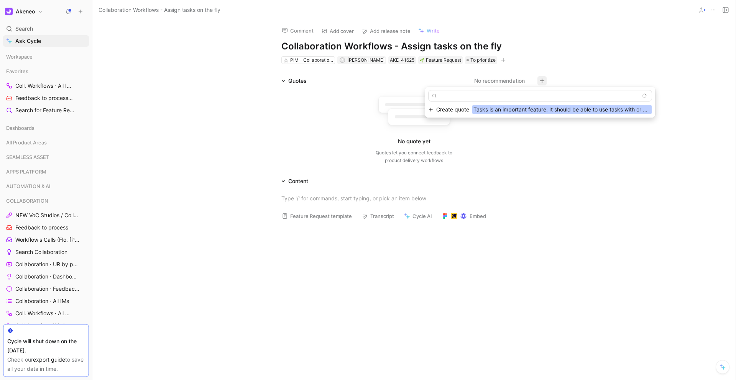
type input "Tasks is an important feature. It should be able to use tasks with or without w…"
click at [519, 111] on span "Tasks is an important feature. It should be able to use tasks with or without w…" at bounding box center [561, 109] width 179 height 9
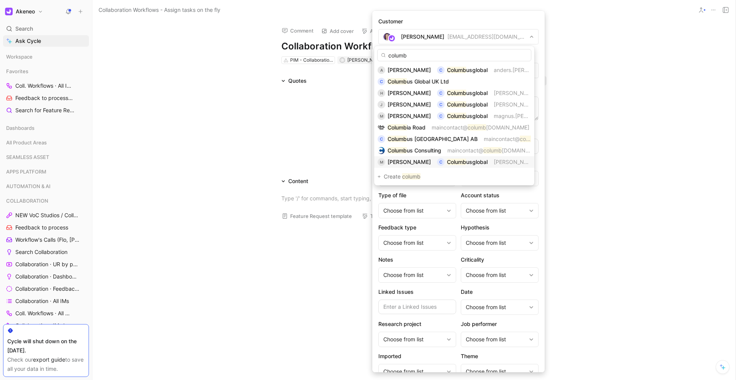
type input "columb"
click at [453, 159] on mark "Columb" at bounding box center [456, 162] width 19 height 7
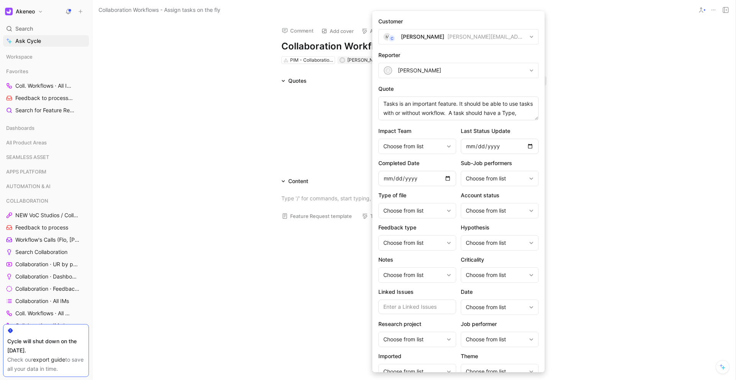
scroll to position [31, 0]
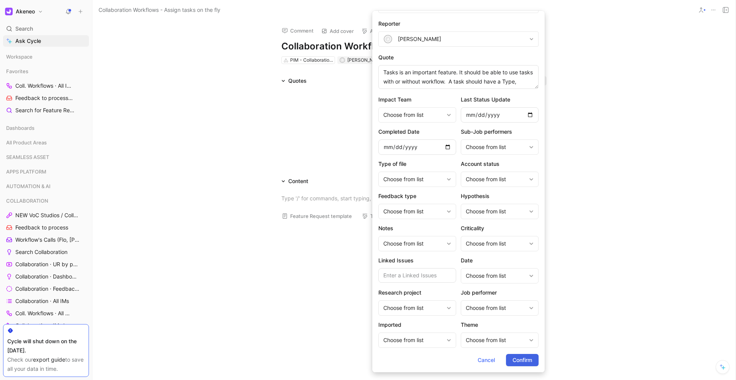
click at [514, 363] on span "Confirm" at bounding box center [522, 360] width 20 height 9
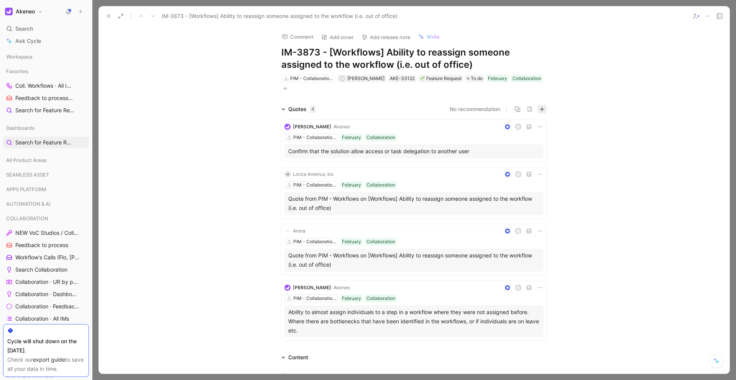
click at [540, 109] on icon "button" at bounding box center [542, 109] width 5 height 0
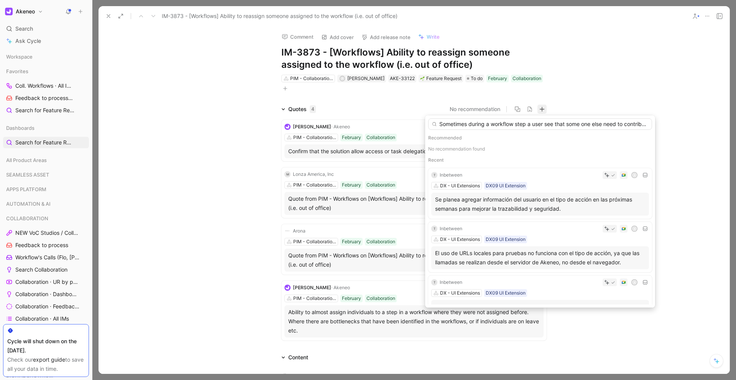
scroll to position [0, 1029]
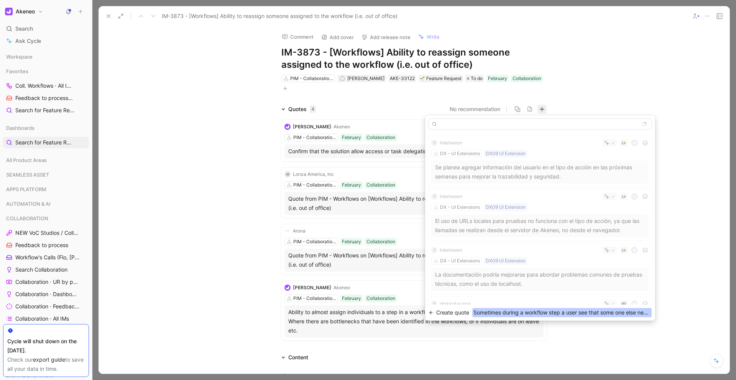
type input "Sometimes during a workflow step a user see that some one else need to contribu…"
click at [542, 314] on span "Sometimes during a workflow step a user see that some one else need to contribu…" at bounding box center [561, 312] width 179 height 9
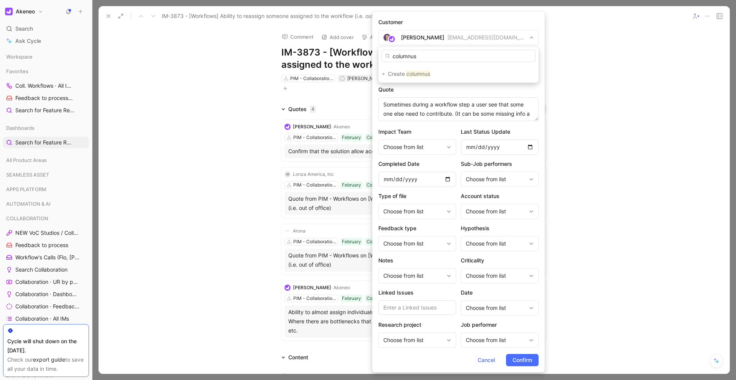
click at [409, 55] on input "columnus" at bounding box center [458, 56] width 154 height 12
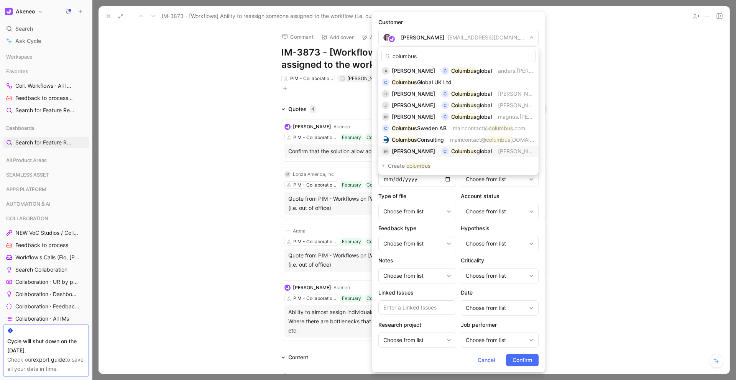
type input "columbus"
click at [441, 149] on div "C" at bounding box center [445, 152] width 8 height 8
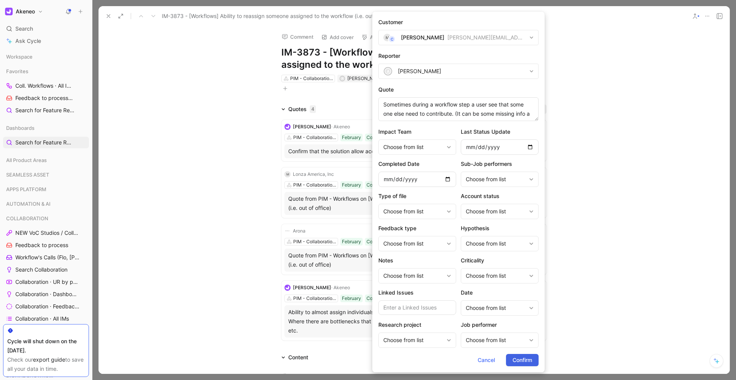
click at [529, 366] on button "Confirm" at bounding box center [522, 360] width 33 height 12
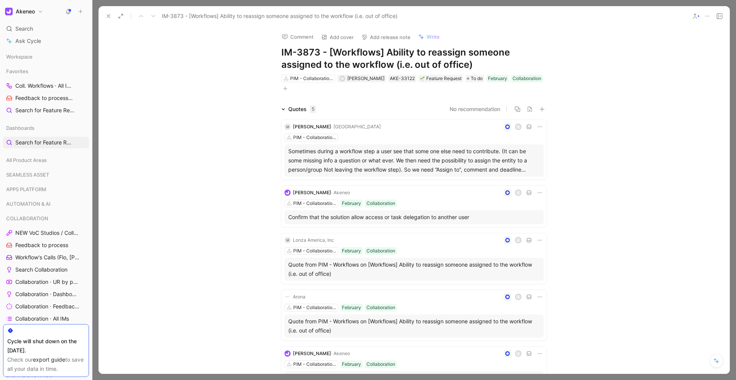
click at [112, 16] on button at bounding box center [108, 16] width 11 height 11
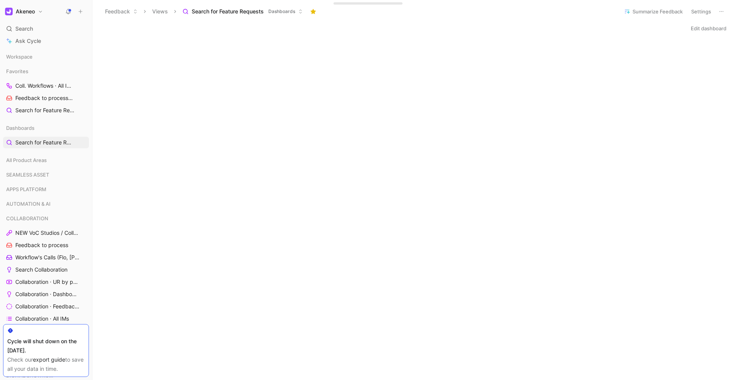
click at [79, 11] on use at bounding box center [80, 11] width 3 height 3
click at [109, 25] on button "New request r" at bounding box center [132, 27] width 82 height 13
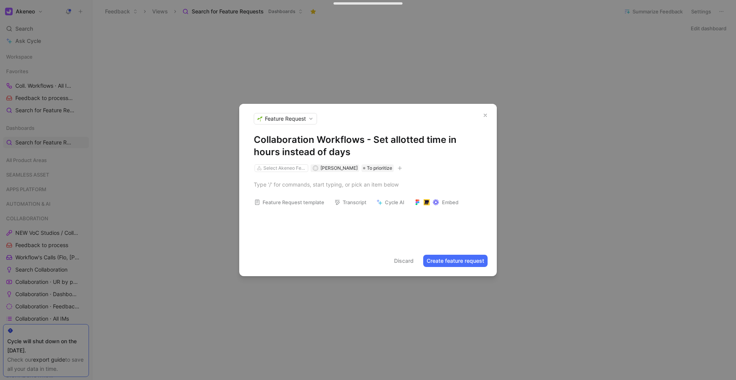
click at [373, 138] on h1 "Collaboration Workflows - Set allotted time in hours instead of days" at bounding box center [368, 146] width 228 height 25
click at [459, 259] on button "Create feature request" at bounding box center [455, 261] width 64 height 12
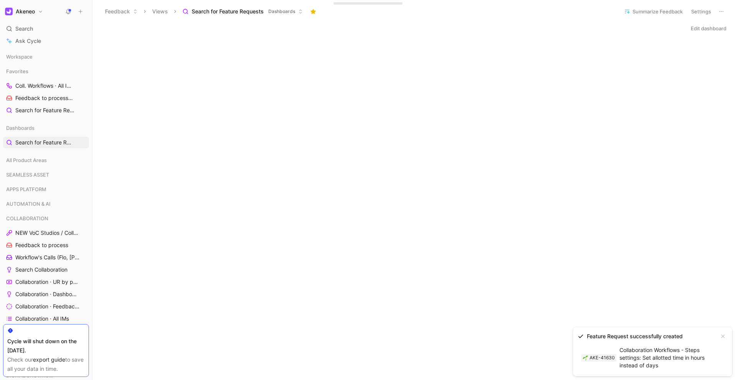
click at [631, 361] on link "AKE-41630 Collaboration Workflows - Steps settings: Set allotted time in hours …" at bounding box center [647, 358] width 138 height 28
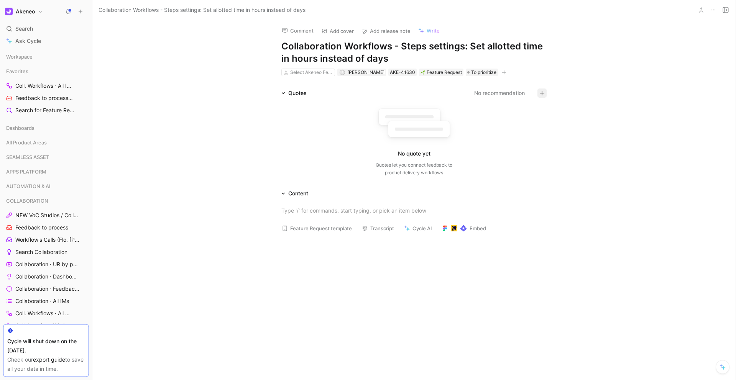
click at [543, 92] on button "button" at bounding box center [541, 93] width 9 height 9
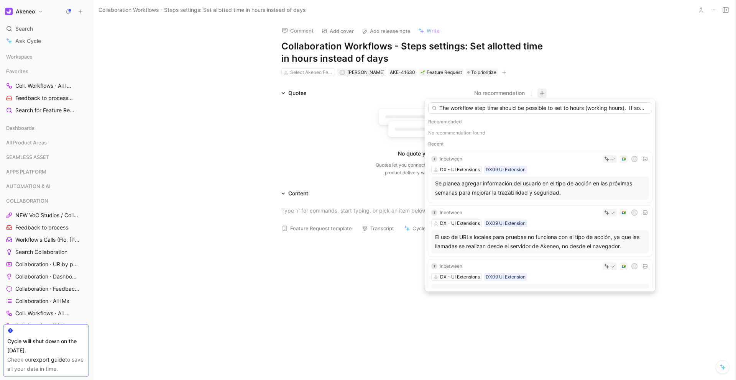
scroll to position [0, 205]
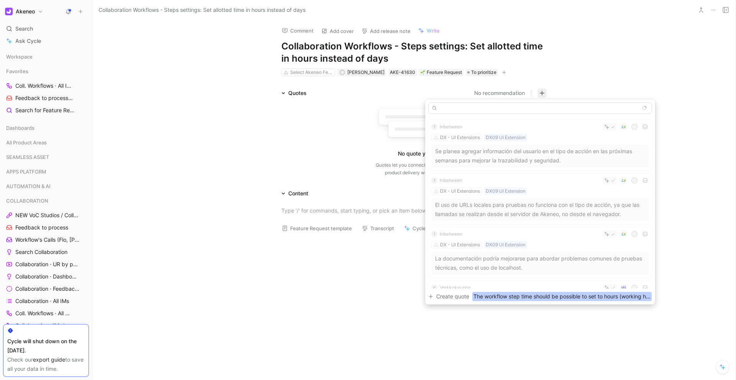
type input "The workflow step time should be possible to set to hours (working hours). If s…"
click at [511, 291] on div "T Inbetween S DX - UI Extensions DX09 UI Extension Se planea agregar informació…" at bounding box center [540, 211] width 224 height 188
click at [511, 296] on span "The workflow step time should be possible to set to hours (working hours). If s…" at bounding box center [561, 296] width 179 height 9
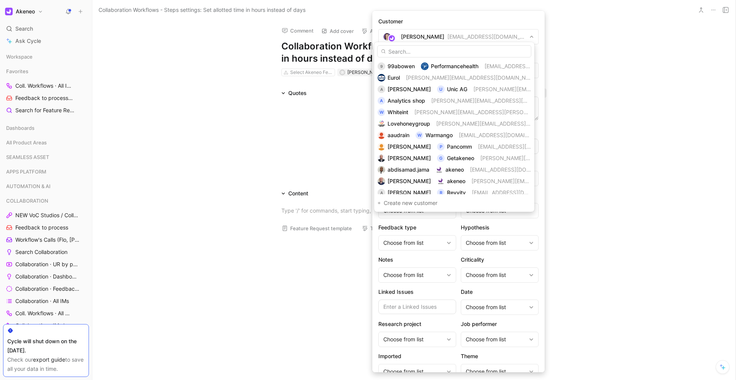
click at [420, 51] on input "text" at bounding box center [454, 51] width 154 height 12
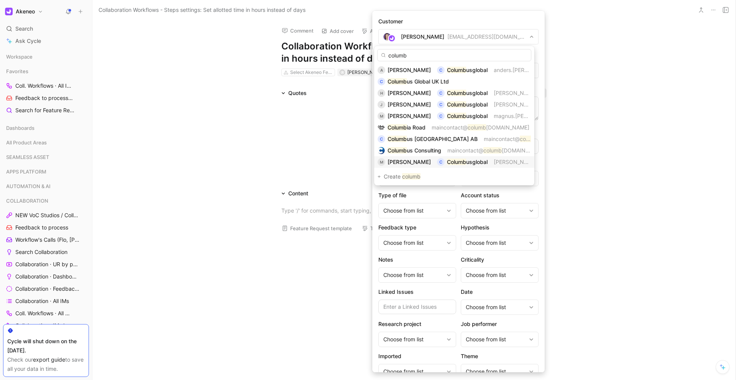
type input "columb"
click at [437, 161] on div "C" at bounding box center [441, 162] width 8 height 8
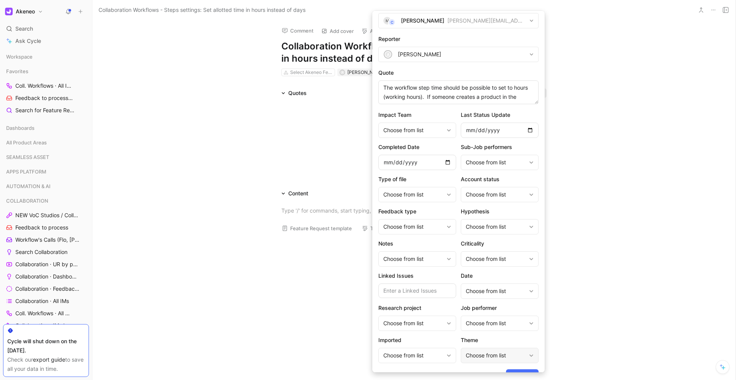
scroll to position [31, 0]
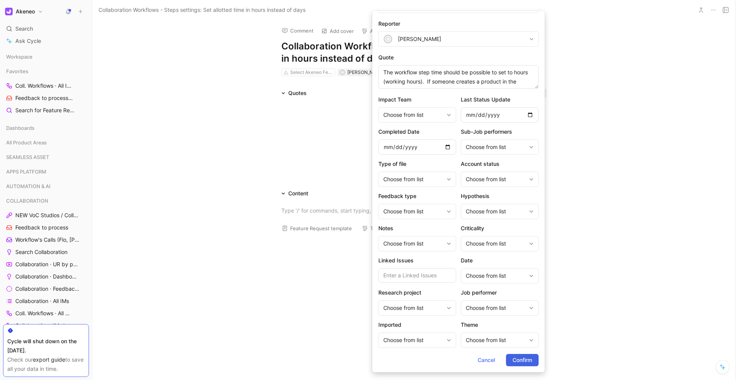
click at [512, 360] on span "Confirm" at bounding box center [522, 360] width 20 height 9
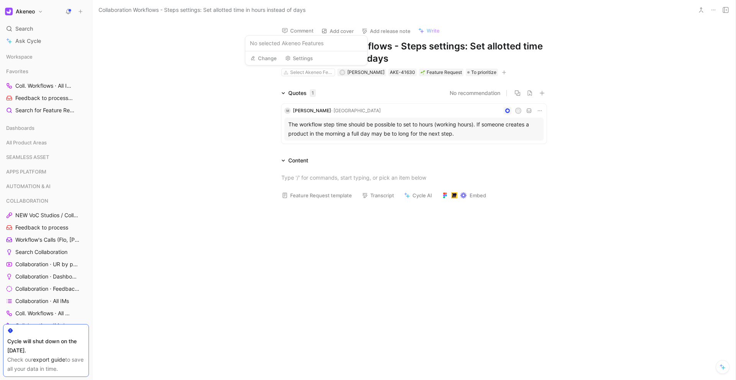
click at [286, 45] on span "No selected Akeneo Features" at bounding box center [306, 43] width 113 height 9
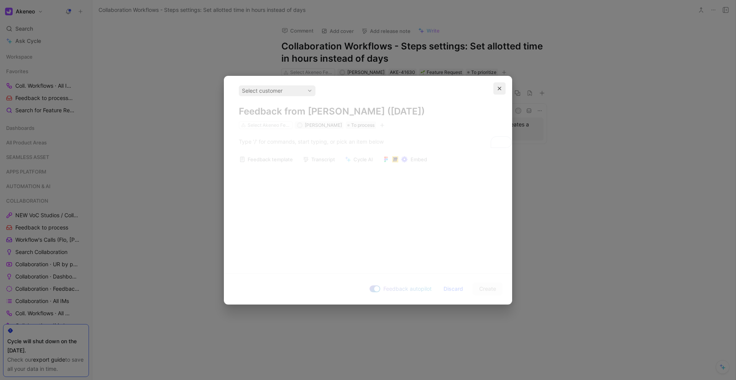
click at [499, 87] on icon "button" at bounding box center [499, 88] width 5 height 5
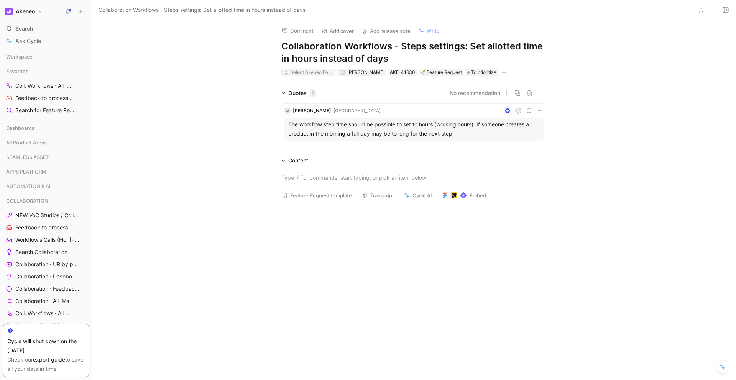
click at [300, 71] on div "Select Akeneo Feature" at bounding box center [311, 73] width 43 height 8
type input "coll"
click at [304, 122] on mark "Coll" at bounding box center [300, 124] width 9 height 7
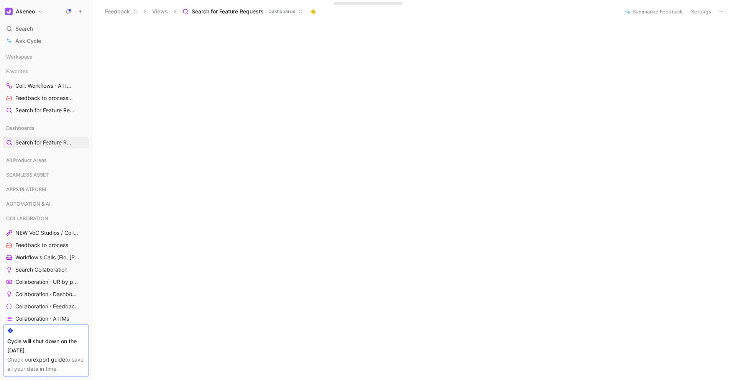
scroll to position [108, 0]
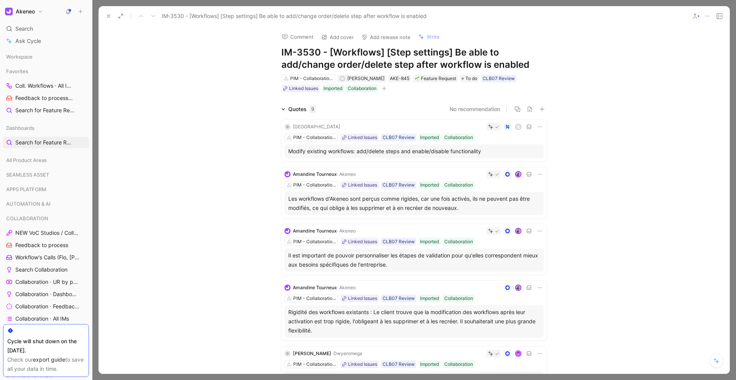
click at [281, 67] on h1 "IM-3530 - [Workflows] [Step settings] Be able to add/change order/delete step a…" at bounding box center [413, 58] width 265 height 25
click at [537, 112] on button "button" at bounding box center [541, 109] width 9 height 9
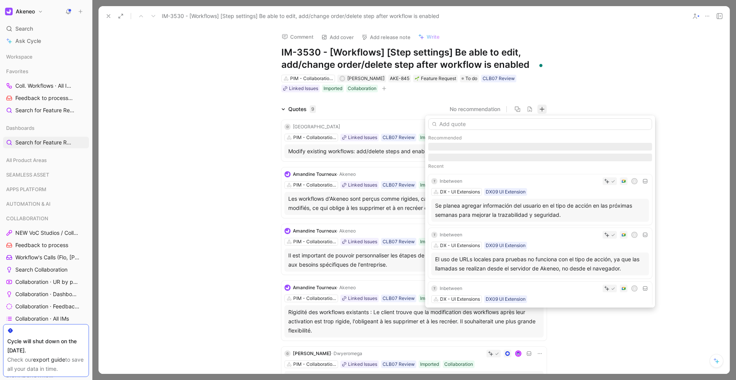
click at [460, 124] on input "text" at bounding box center [540, 123] width 224 height 11
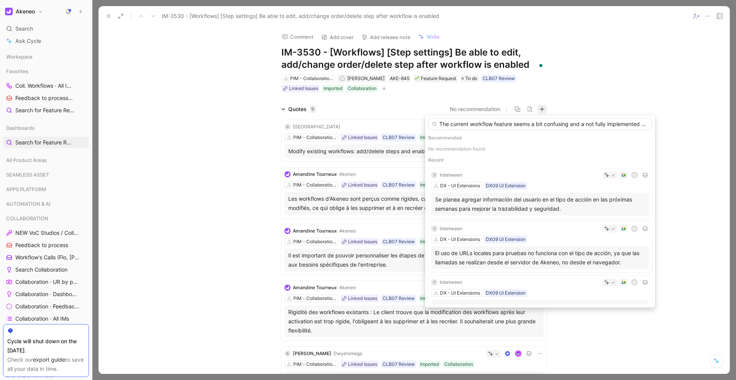
scroll to position [0, 242]
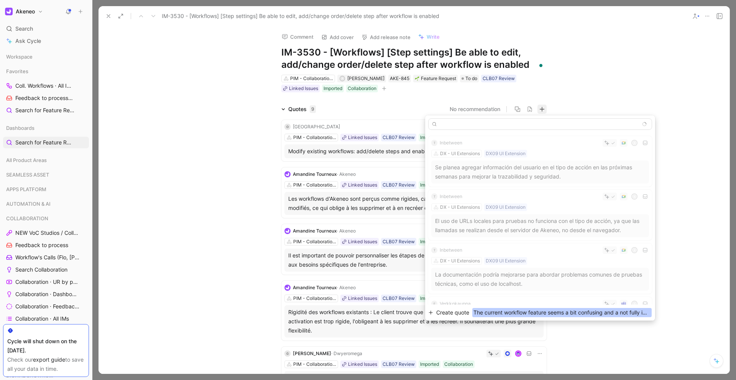
type input "The current workflow feature seems a bit confusing and a not fully implemented …"
click at [576, 312] on span "The current workflow feature seems a bit confusing and a not fully implemented …" at bounding box center [561, 312] width 179 height 9
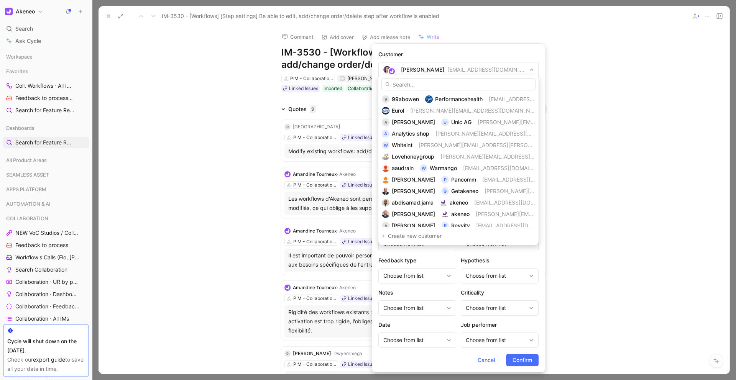
click at [438, 87] on input "text" at bounding box center [458, 84] width 154 height 12
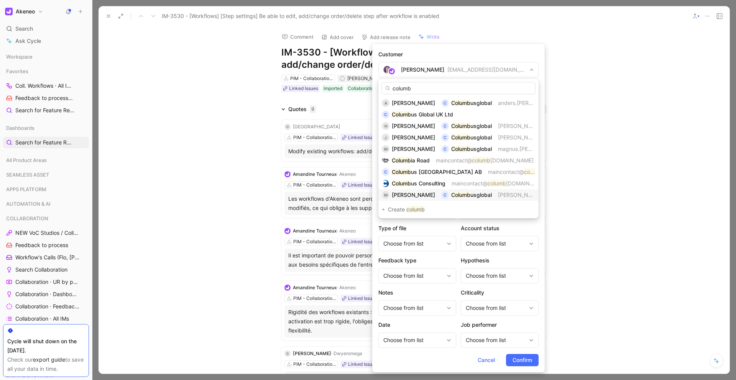
type input "columb"
click at [471, 196] on span "usglobal" at bounding box center [480, 195] width 21 height 7
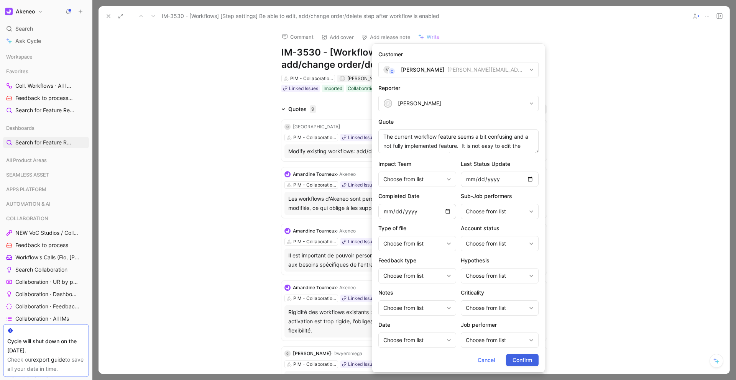
click at [506, 362] on button "Confirm" at bounding box center [522, 360] width 33 height 12
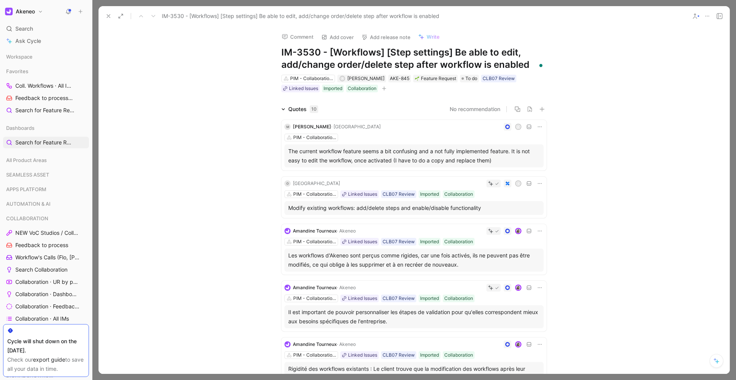
click at [105, 18] on button at bounding box center [108, 16] width 11 height 11
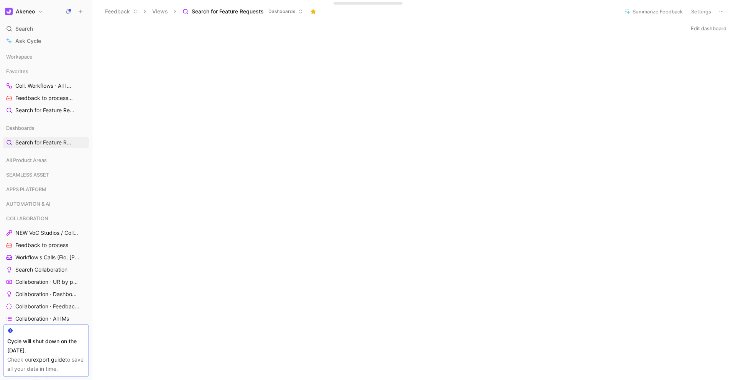
scroll to position [135, 0]
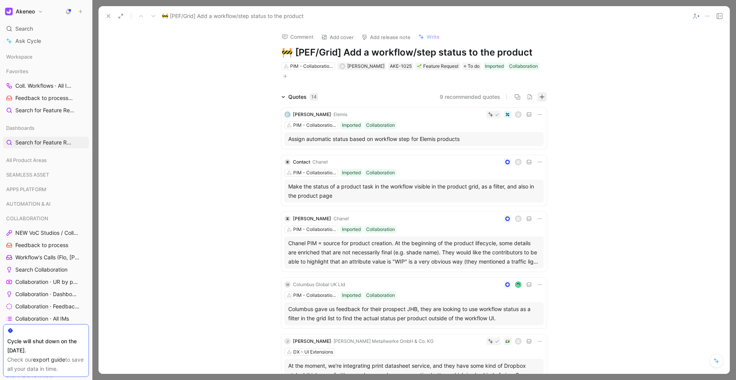
click at [542, 96] on icon "button" at bounding box center [542, 97] width 0 height 5
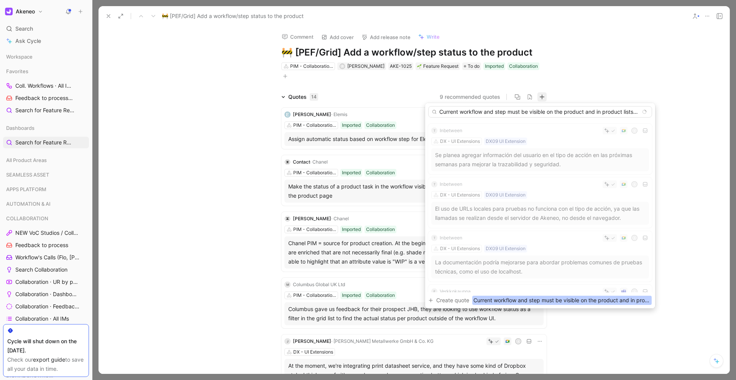
scroll to position [0, 122]
type input "Current workflow and step must be visible on the product and in product lists, …"
click at [584, 297] on span "Current workflow and step must be visible on the product and in product lists, …" at bounding box center [561, 300] width 179 height 9
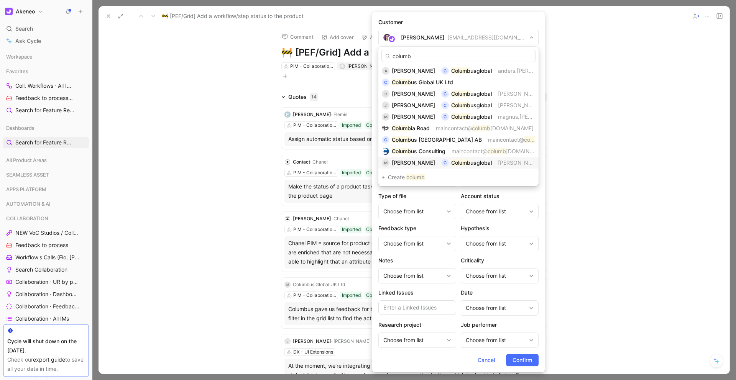
type input "columb"
click at [470, 166] on span "usglobal" at bounding box center [480, 162] width 21 height 7
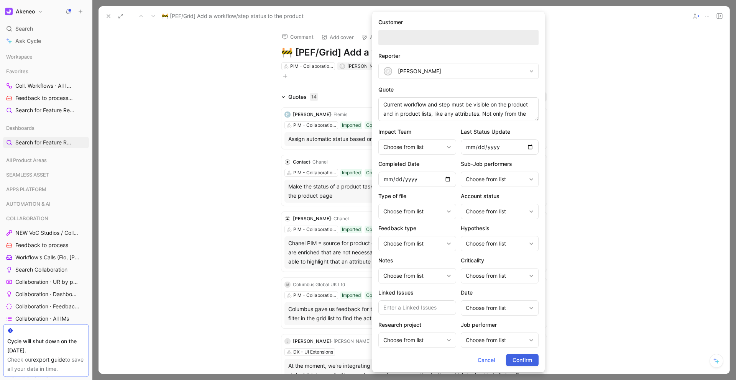
click at [517, 359] on span "Confirm" at bounding box center [522, 360] width 20 height 9
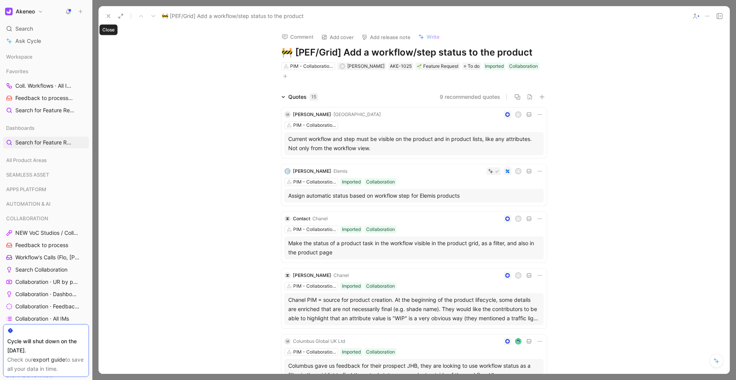
click at [108, 17] on icon at bounding box center [108, 16] width 6 height 6
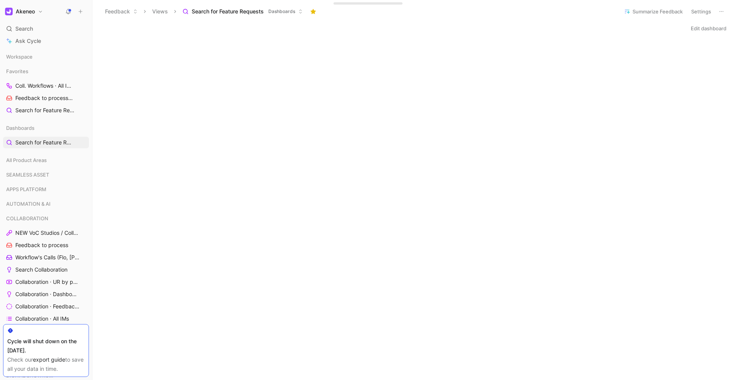
click at [82, 8] on button at bounding box center [80, 11] width 11 height 11
click at [113, 21] on button "New request r" at bounding box center [132, 27] width 82 height 13
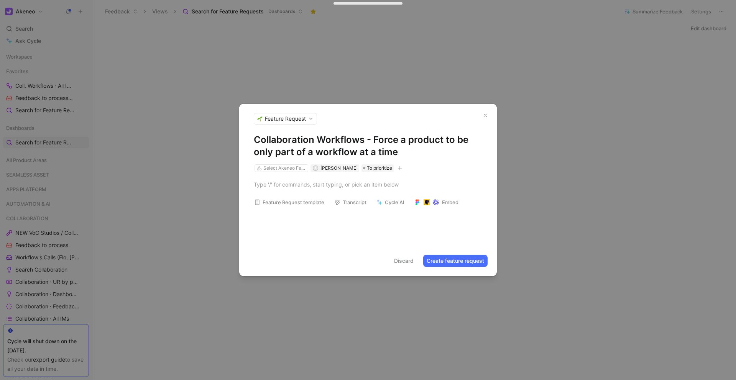
click at [440, 261] on button "Create feature request" at bounding box center [455, 261] width 64 height 12
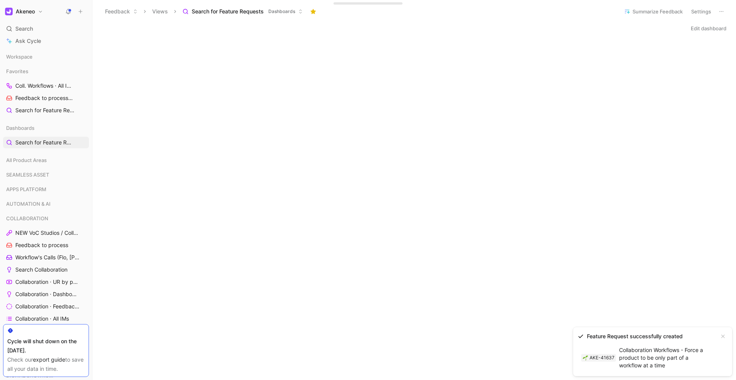
click at [625, 371] on div "Feature Request successfully created AKE-41637 Collaboration Workflows - Force …" at bounding box center [652, 351] width 159 height 49
click at [632, 350] on link "AKE-41637 Collaboration Workflows - Force a product to be only part of a workfl…" at bounding box center [647, 358] width 138 height 28
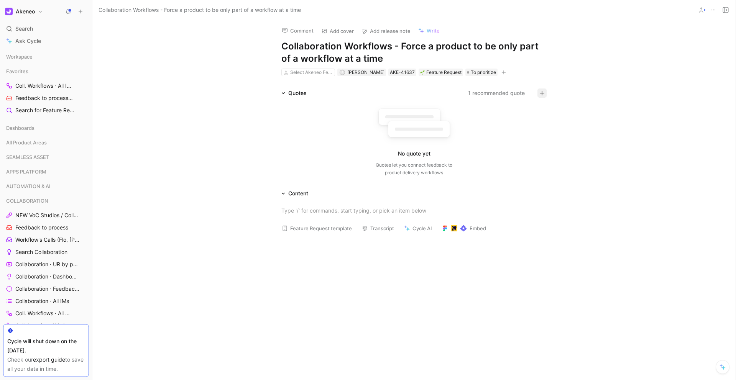
click at [537, 93] on button "button" at bounding box center [541, 93] width 9 height 9
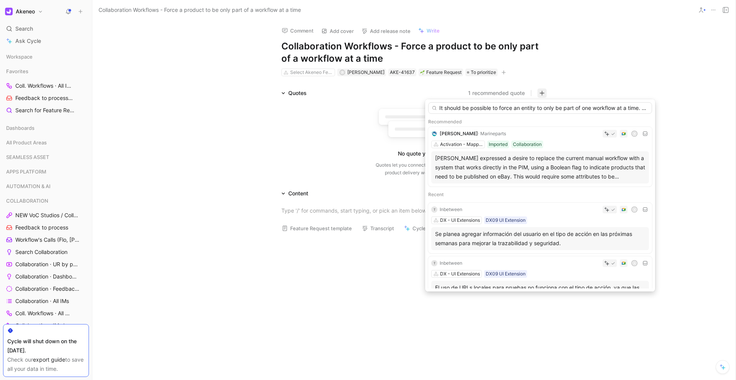
scroll to position [0, 125]
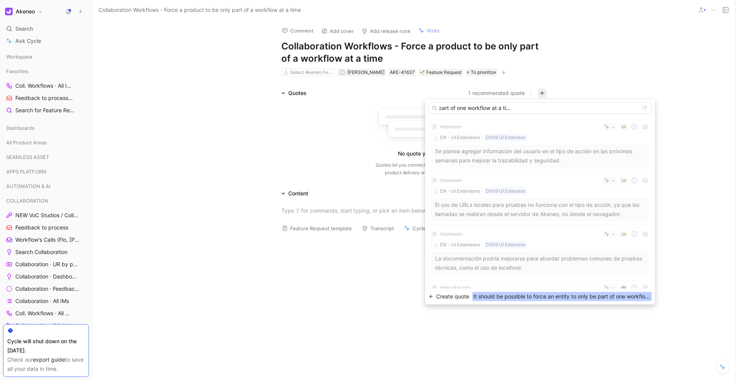
type input "It should be possible to force an entity to only be part of one workflow at a t…"
click at [585, 293] on span "It should be possible to force an entity to only be part of one workflow at a t…" at bounding box center [561, 296] width 179 height 9
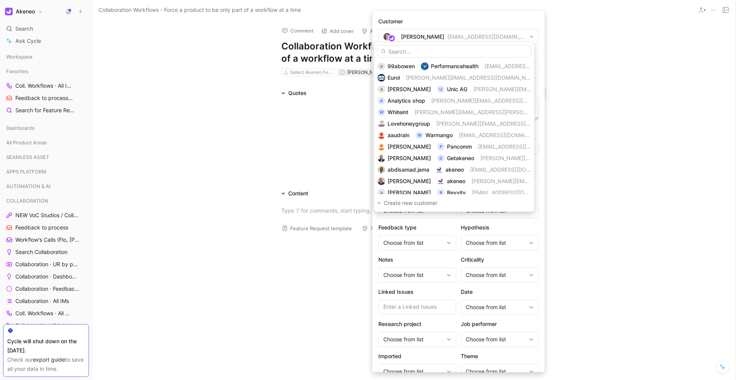
click at [465, 54] on input "text" at bounding box center [454, 51] width 154 height 12
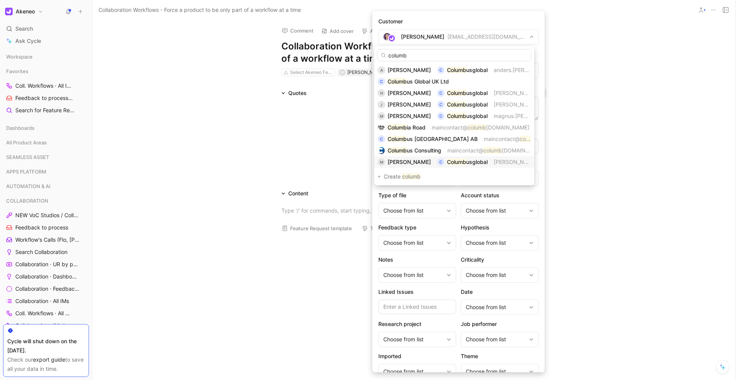
type input "columb"
click at [485, 159] on div "M Mikael Bossel C Columb usglobal mikael.bossel@ columb usglobal.com" at bounding box center [454, 162] width 153 height 9
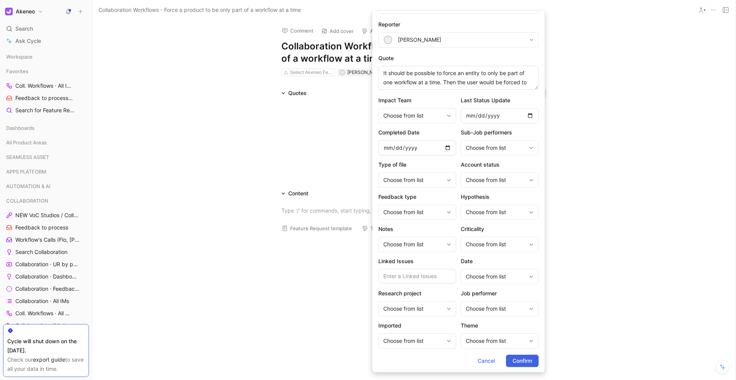
scroll to position [31, 0]
click at [515, 363] on span "Confirm" at bounding box center [522, 360] width 20 height 9
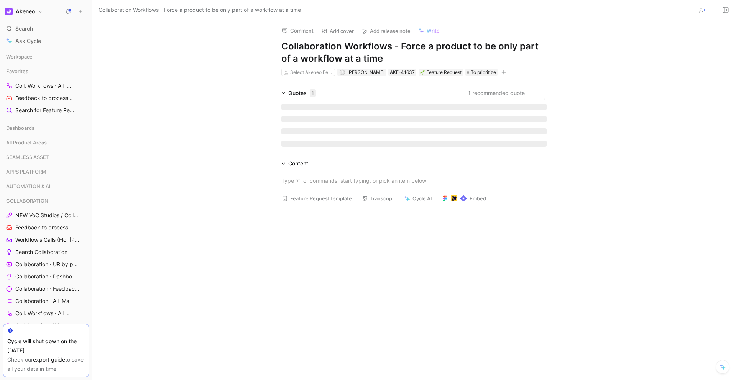
scroll to position [0, 0]
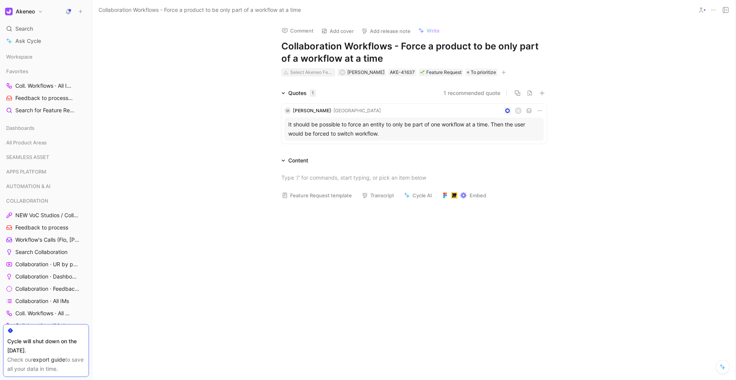
click at [295, 70] on div "Select Akeneo Feature" at bounding box center [311, 73] width 43 height 8
type input "colla"
click at [307, 121] on mark "Colla" at bounding box center [302, 124] width 12 height 7
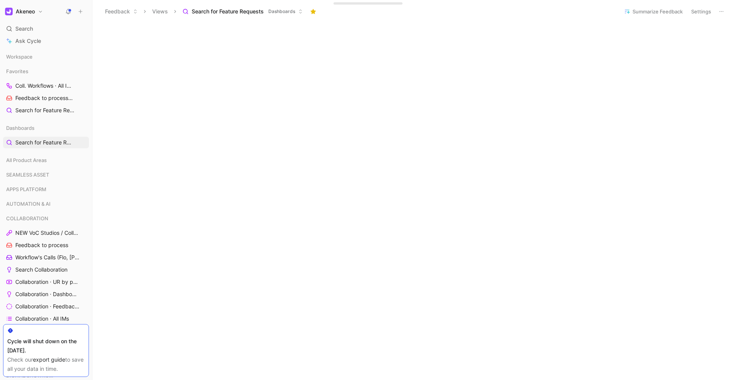
scroll to position [61, 0]
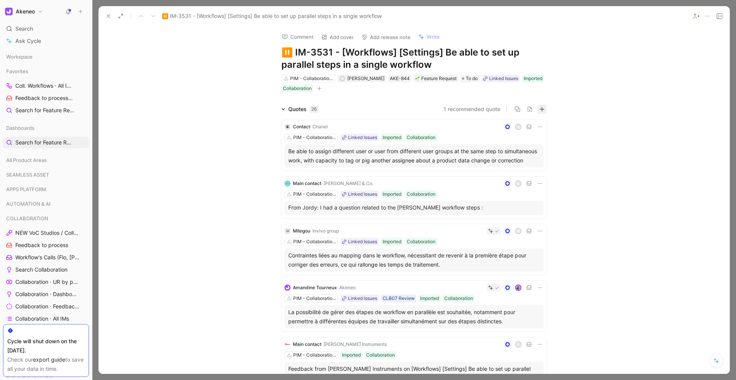
click at [540, 109] on icon "button" at bounding box center [542, 109] width 5 height 0
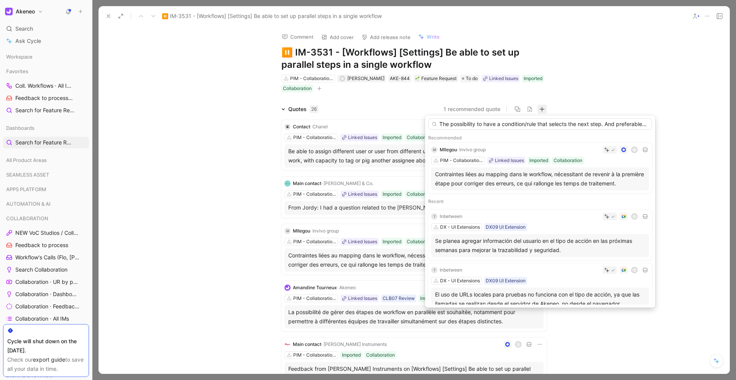
scroll to position [0, 384]
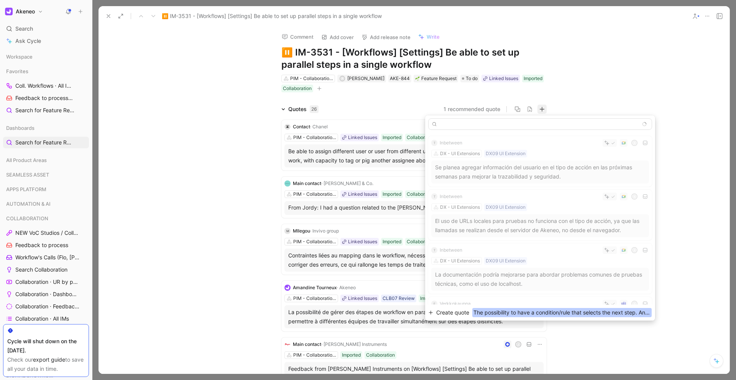
type input "The possibility to have a condition/rule that selects the next step. And prefer…"
click at [576, 309] on span "The possibility to have a condition/rule that selects the next step. And prefer…" at bounding box center [561, 312] width 179 height 9
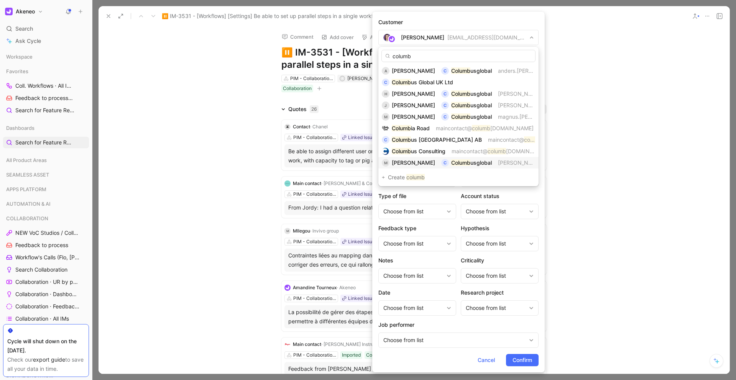
type input "columb"
click at [419, 163] on span "Mikael Bossel" at bounding box center [413, 162] width 43 height 7
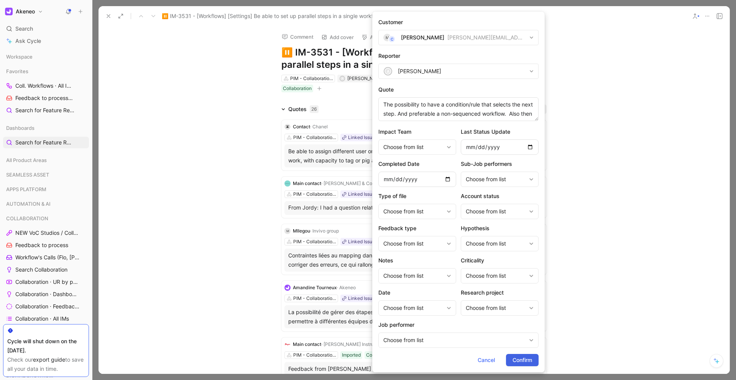
click at [524, 358] on span "Confirm" at bounding box center [522, 360] width 20 height 9
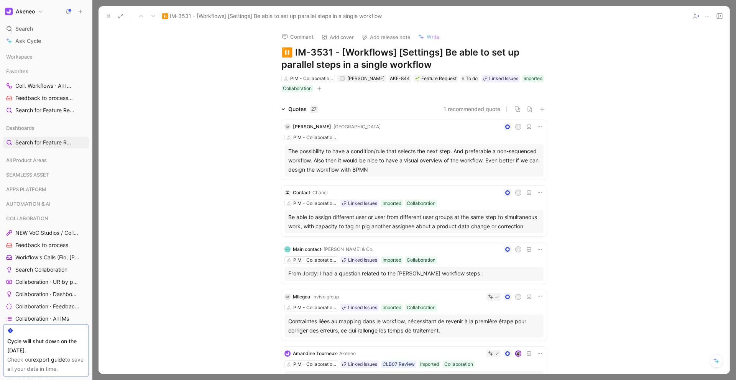
click at [107, 15] on use at bounding box center [108, 16] width 3 height 3
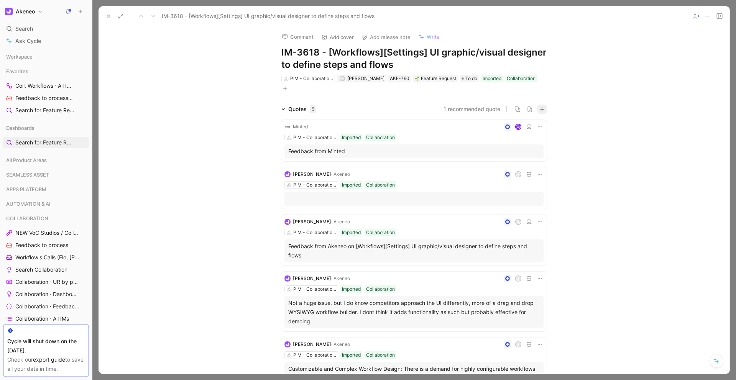
click at [540, 112] on button "button" at bounding box center [541, 109] width 9 height 9
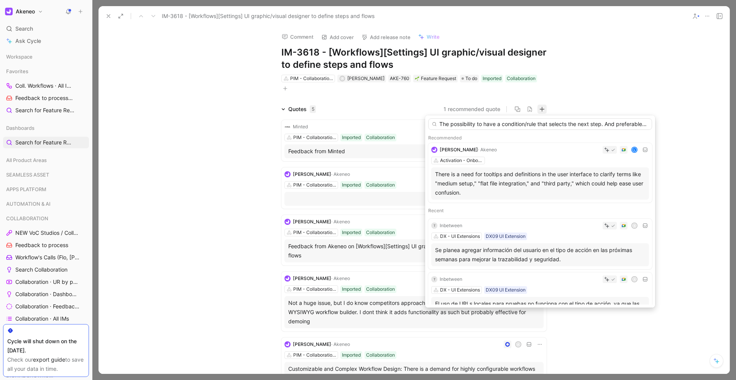
scroll to position [0, 384]
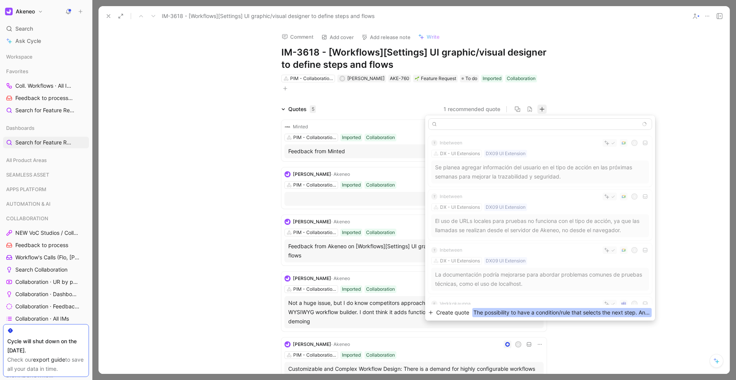
type input "The possibility to have a condition/rule that selects the next step. And prefer…"
click at [559, 312] on span "The possibility to have a condition/rule that selects the next step. And prefer…" at bounding box center [561, 312] width 179 height 9
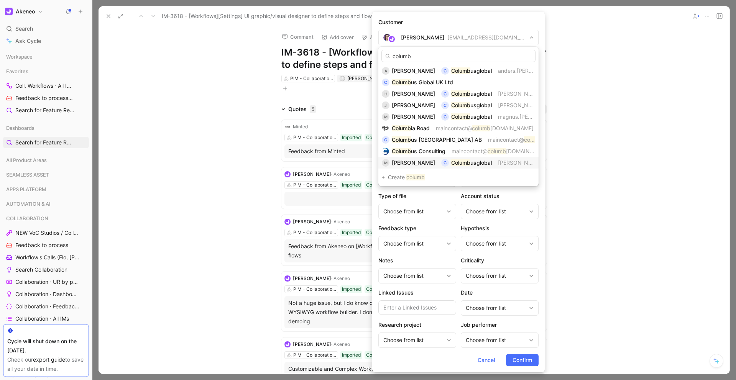
type input "columb"
click at [397, 164] on span "Mikael Bossel" at bounding box center [413, 162] width 43 height 7
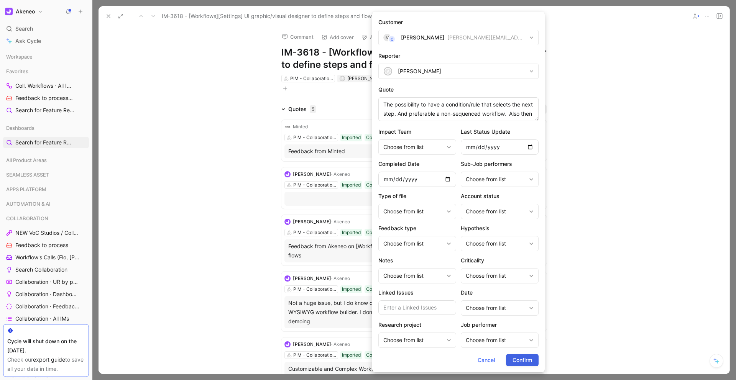
click at [516, 359] on span "Confirm" at bounding box center [522, 360] width 20 height 9
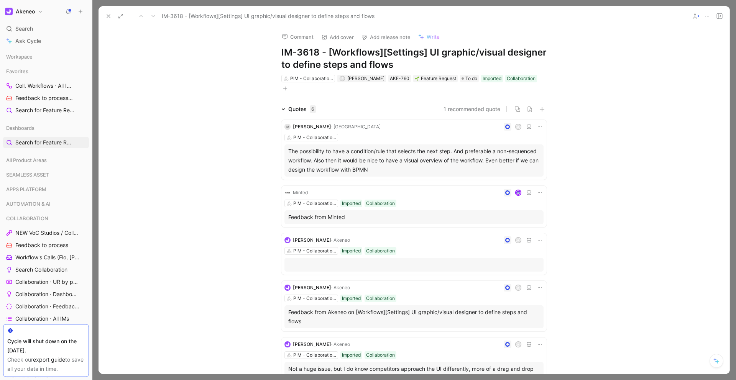
click at [442, 63] on h1 "IM-3618 - [Workflows][Settings] UI graphic/visual designer to define steps and …" at bounding box center [413, 58] width 265 height 25
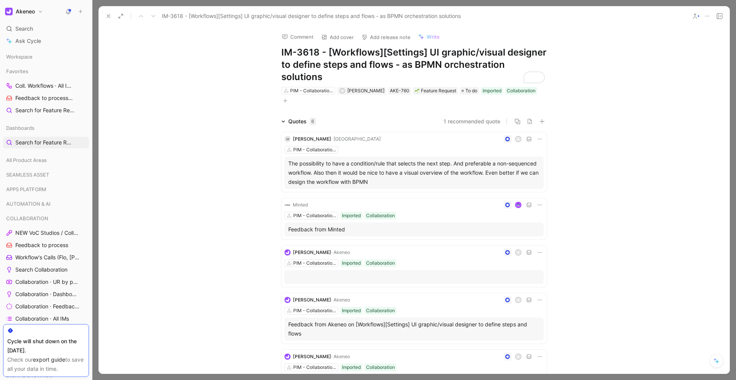
click at [107, 15] on use at bounding box center [108, 16] width 3 height 3
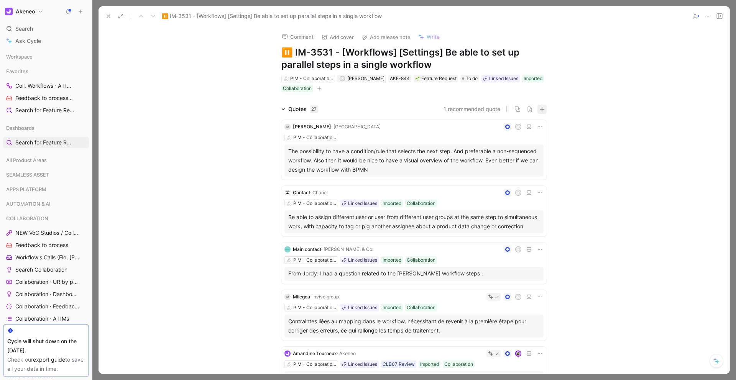
click at [539, 111] on icon "button" at bounding box center [541, 109] width 5 height 5
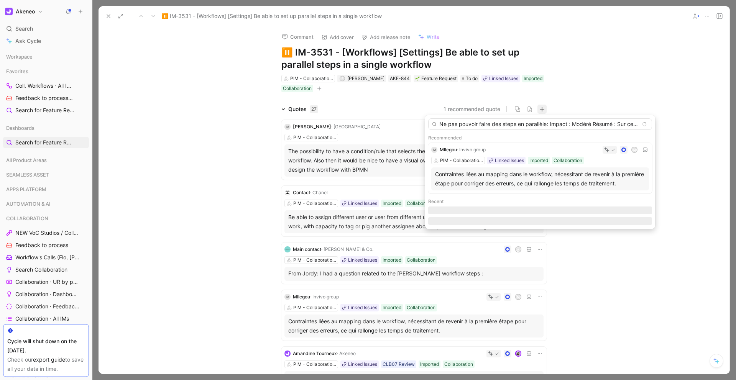
scroll to position [0, 980]
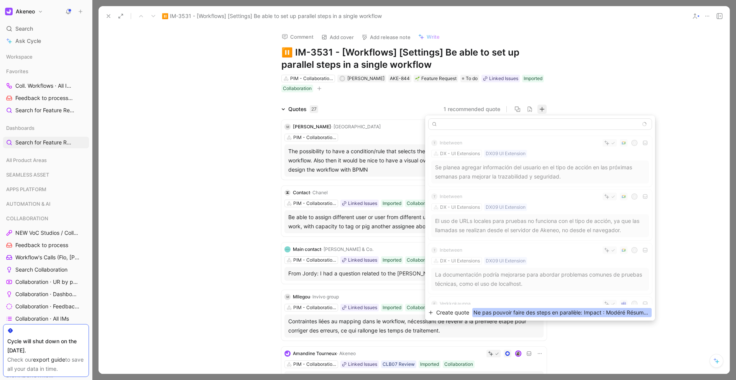
type input "Ne pas pouvoir faire des steps en parallèle: Impact : Modéré Résumé : Sur certa…"
click at [535, 311] on span "Ne pas pouvoir faire des steps en parallèle: Impact : Modéré Résumé : Sur certa…" at bounding box center [561, 312] width 179 height 9
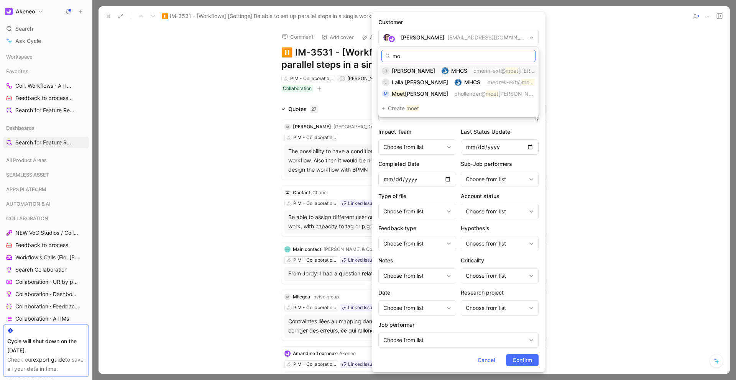
type input "m"
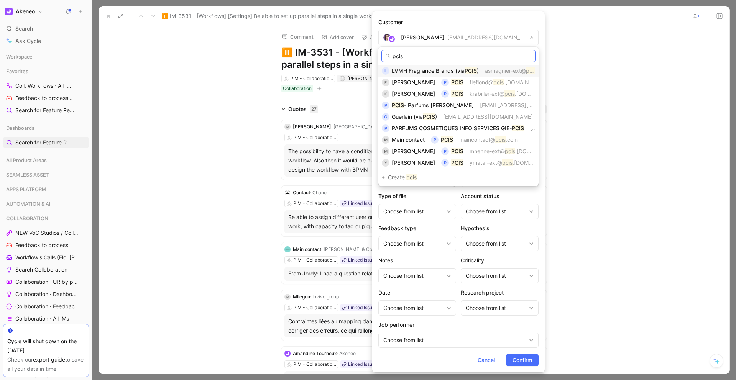
type input "pcis"
click at [471, 73] on mark "PCIS" at bounding box center [471, 70] width 12 height 7
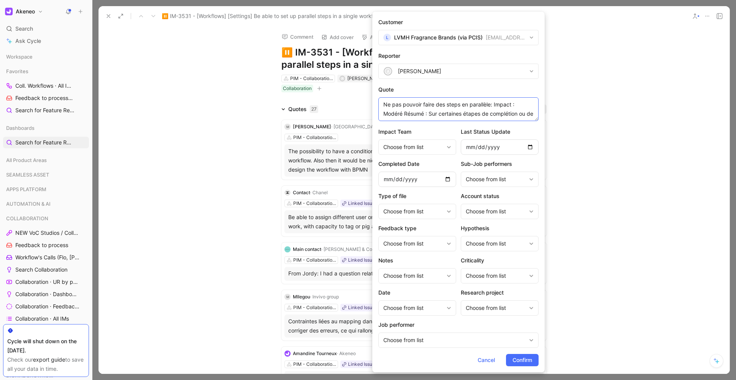
click at [385, 105] on textarea "Ne pas pouvoir faire des steps en parallèle: Impact : Modéré Résumé : Sur certa…" at bounding box center [458, 109] width 160 height 24
type textarea "Thibault: Ne pas pouvoir faire des steps en parallèle: Impact : Modéré Résumé :…"
paste textarea "[PERSON_NAME] <[EMAIL_ADDRESS][DOMAIN_NAME]>"
type textarea "Thibault: Thibault HAEBERLE <thaeberle-ext@pcis.lvmh-pc.com> Ne pas pouvoir fai…"
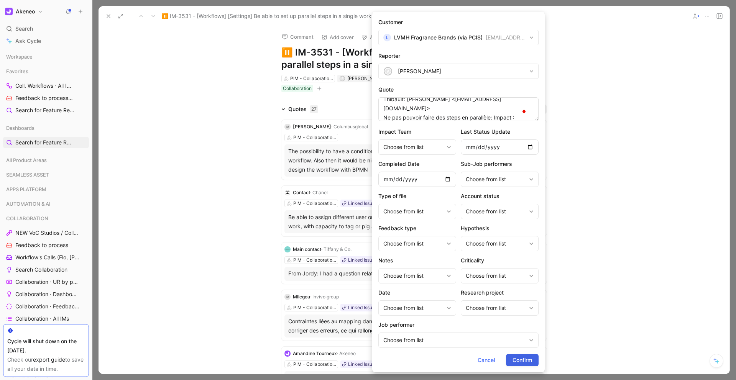
click at [521, 356] on span "Confirm" at bounding box center [522, 360] width 20 height 9
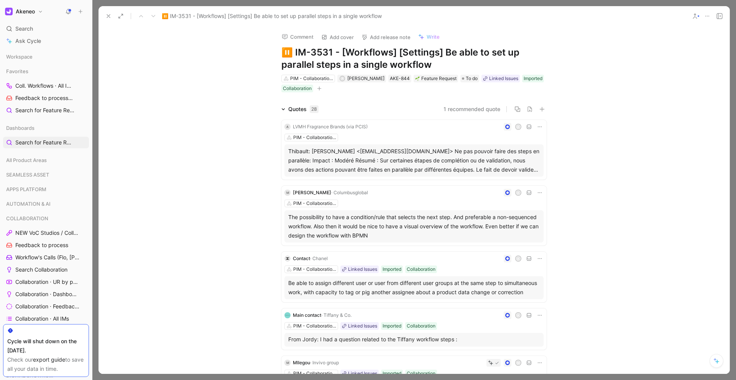
click at [108, 18] on icon at bounding box center [108, 16] width 6 height 6
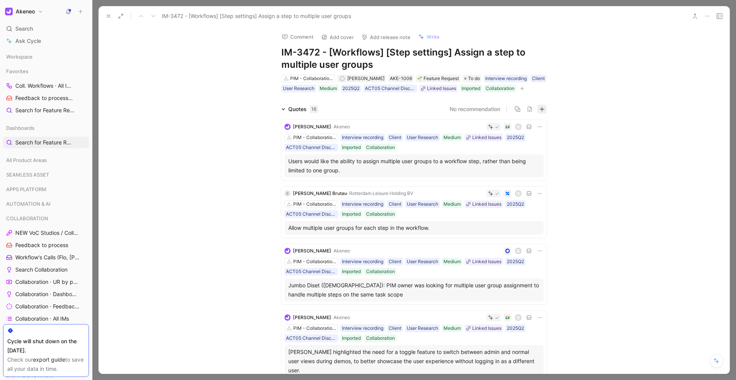
click at [539, 112] on icon "button" at bounding box center [541, 109] width 5 height 5
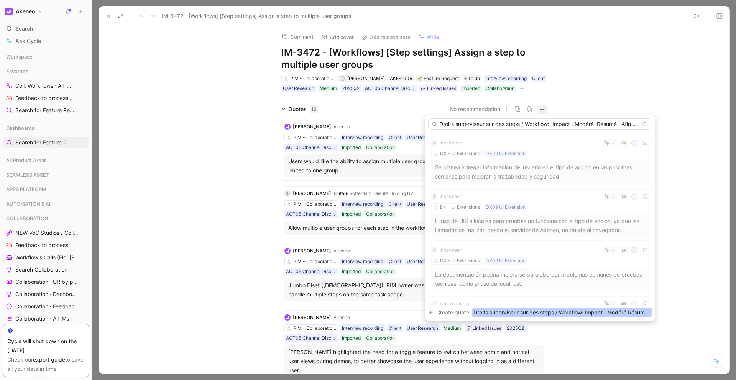
scroll to position [0, 1434]
type input "Droits superviseur sur des steps / Workflow: Impact : Modéré Résumé : Afin d'av…"
click at [565, 311] on span "Droits superviseur sur des steps / Workflow: Impact : Modéré Résumé : Afin d'av…" at bounding box center [561, 312] width 179 height 9
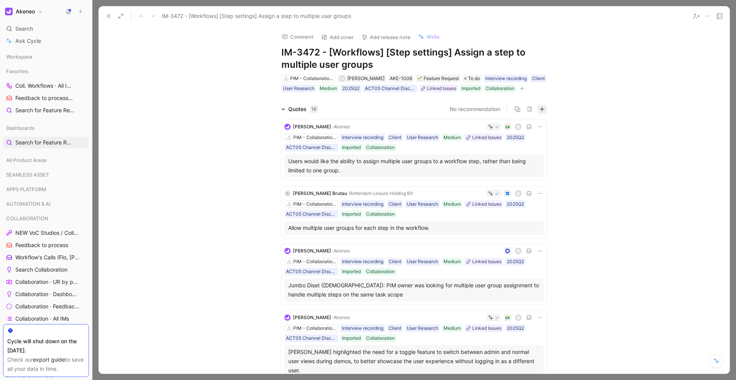
scroll to position [0, 0]
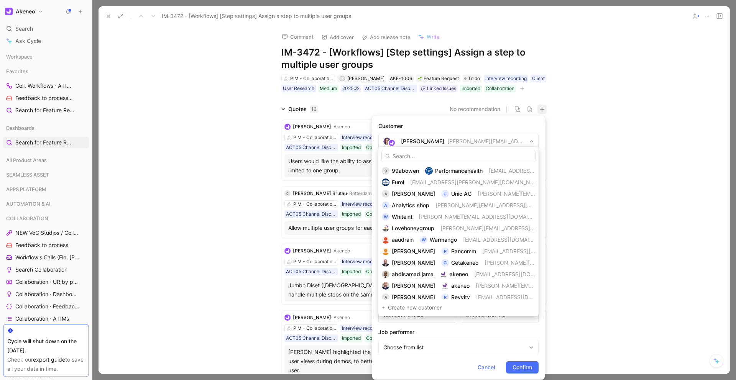
click at [476, 157] on input "text" at bounding box center [458, 156] width 154 height 12
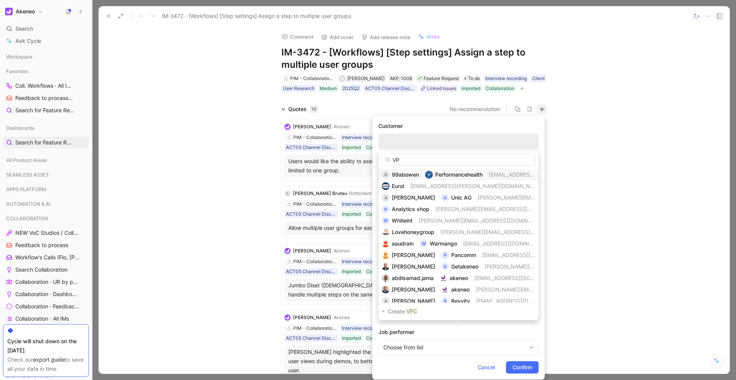
type input "V"
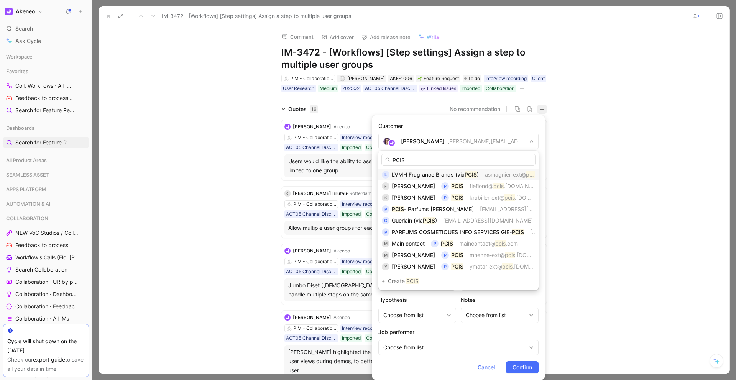
type input "PCIS"
click at [475, 171] on mark "PCIS" at bounding box center [471, 174] width 12 height 7
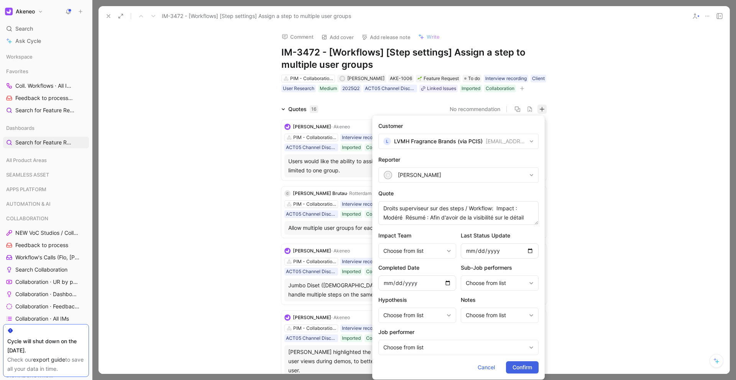
click at [517, 366] on span "Confirm" at bounding box center [522, 367] width 20 height 9
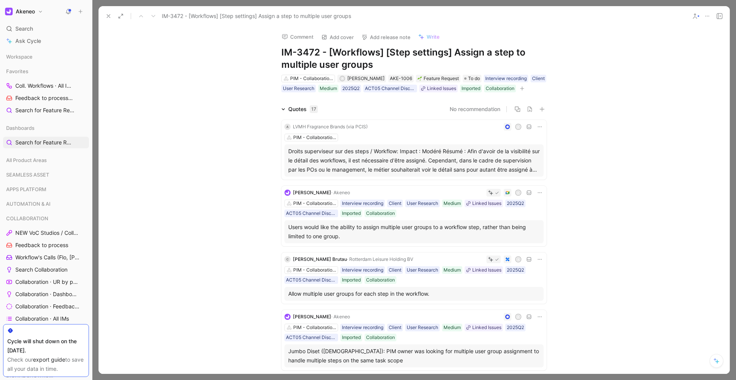
click at [691, 73] on div "Comment Add cover Add release note Write IM-3472 - [Workflows] [Step settings] …" at bounding box center [414, 200] width 631 height 348
click at [109, 13] on icon at bounding box center [108, 16] width 6 height 6
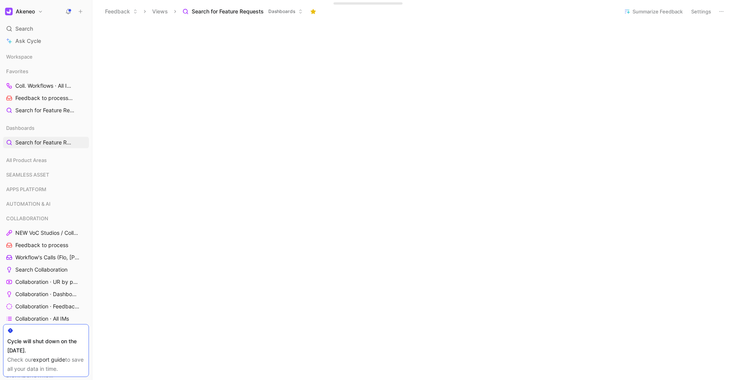
scroll to position [41, 0]
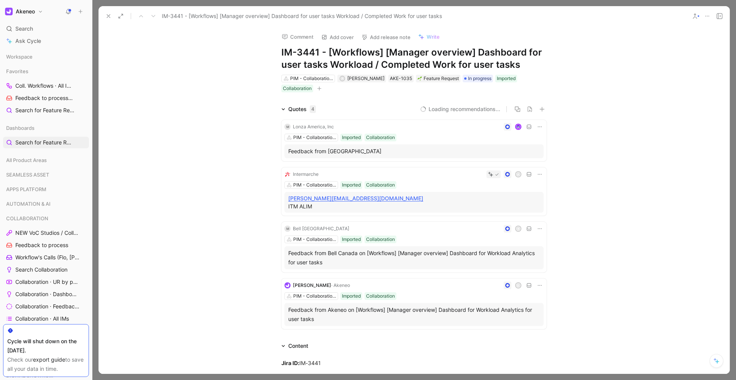
scroll to position [2, 0]
click at [539, 105] on icon "button" at bounding box center [541, 107] width 5 height 5
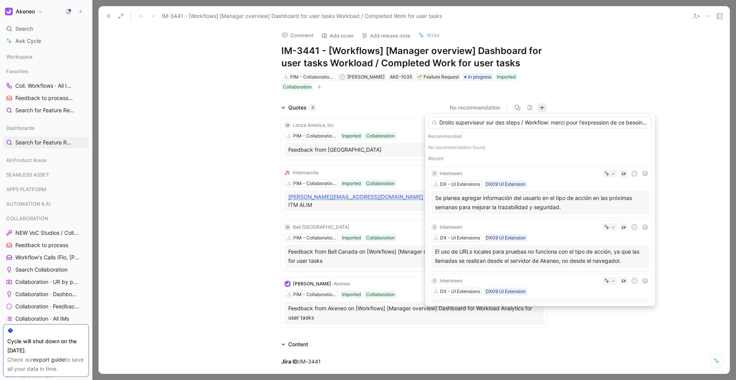
scroll to position [0, 2101]
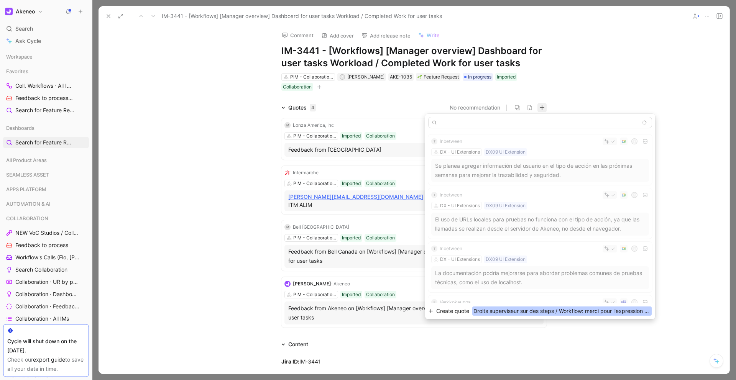
type input "Droits superviseur sur des steps / Workflow: merci pour l'expression de ce beso…"
click at [585, 309] on span "Droits superviseur sur des steps / Workflow: merci pour l'expression de ce beso…" at bounding box center [561, 311] width 179 height 9
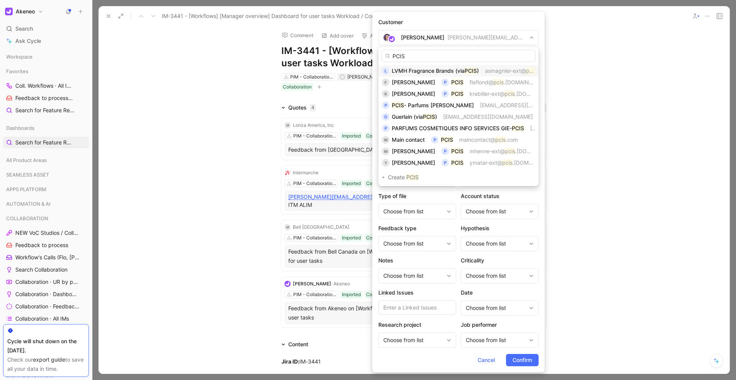
type input "PCIS"
click at [439, 72] on span "LVMH Fragrance Brands (via" at bounding box center [428, 70] width 73 height 7
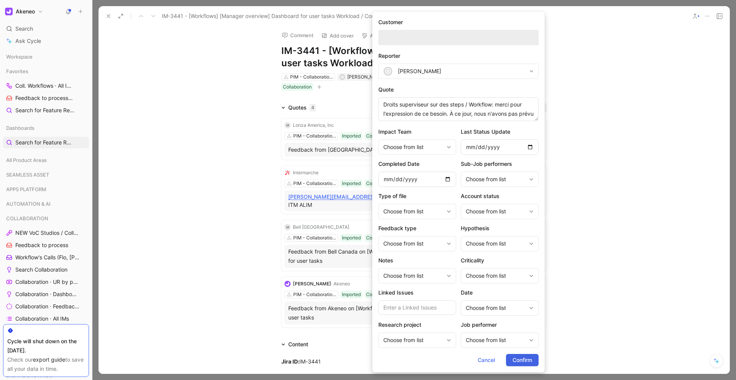
click at [529, 360] on span "Confirm" at bounding box center [522, 360] width 20 height 9
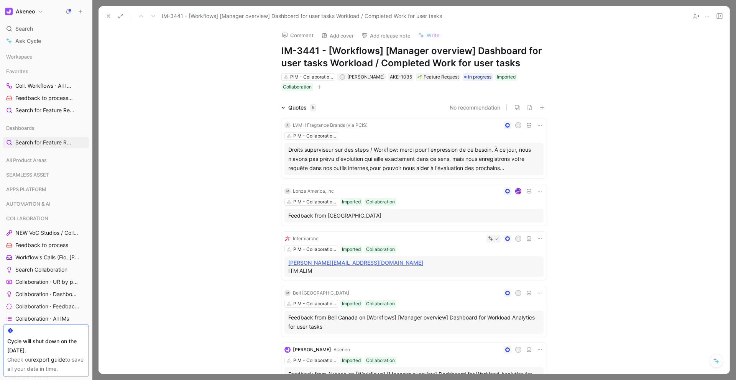
click at [340, 164] on div "Droits superviseur sur des steps / Workflow: merci pour l'expression de ce beso…" at bounding box center [413, 159] width 251 height 28
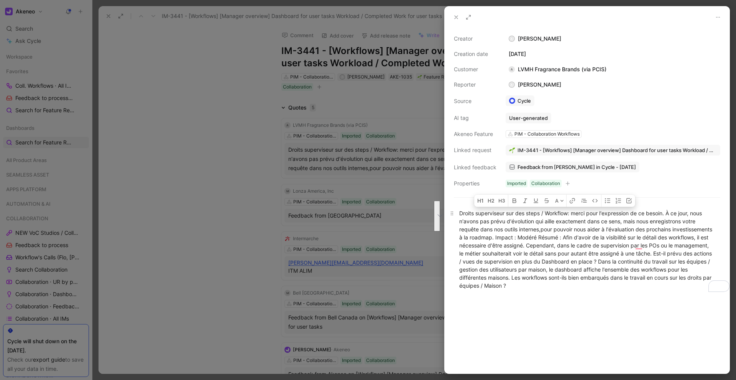
drag, startPoint x: 574, startPoint y: 213, endPoint x: 539, endPoint y: 236, distance: 41.9
click at [538, 235] on div "Droits superviseur sur des steps / Workflow: merci pour l'expression de ce beso…" at bounding box center [587, 249] width 256 height 80
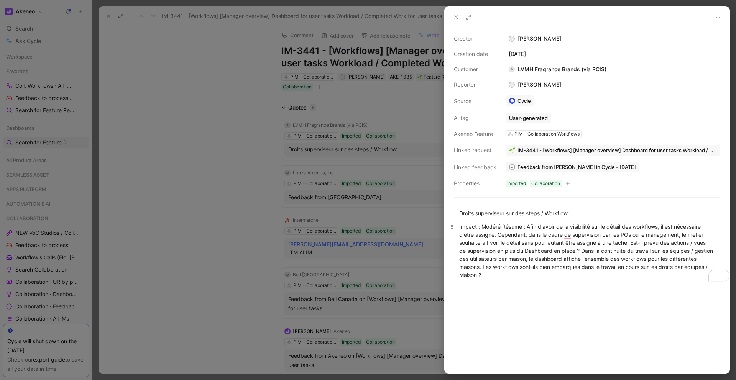
click at [503, 227] on div "Impact : Modéré Résumé : Afin d'avoir de la visibilité sur le détail des workfl…" at bounding box center [587, 251] width 256 height 56
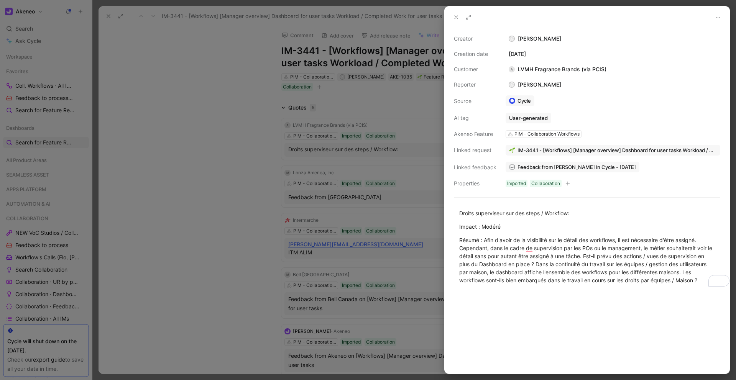
click at [454, 20] on button at bounding box center [456, 17] width 11 height 11
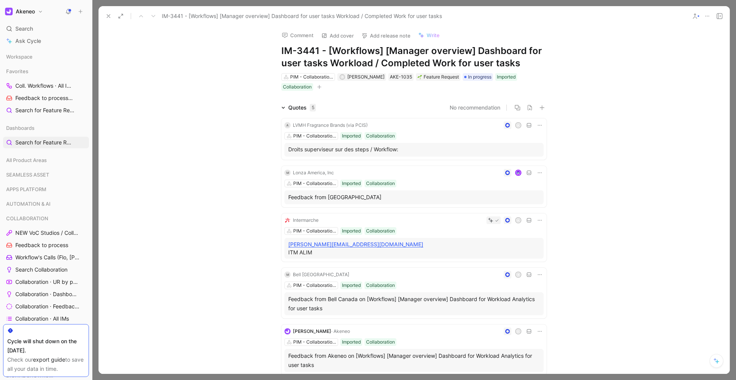
click at [107, 17] on icon at bounding box center [108, 16] width 6 height 6
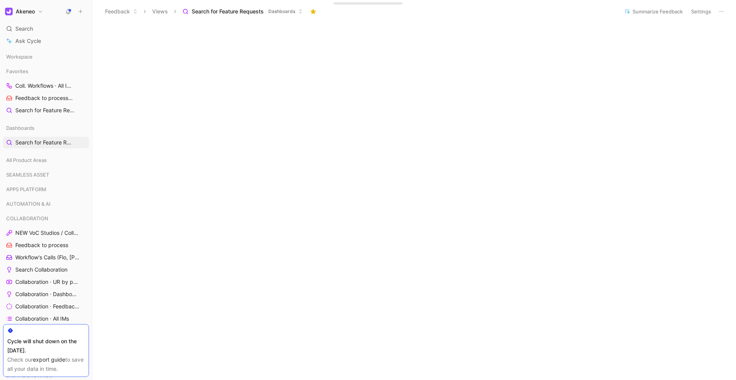
scroll to position [197, 0]
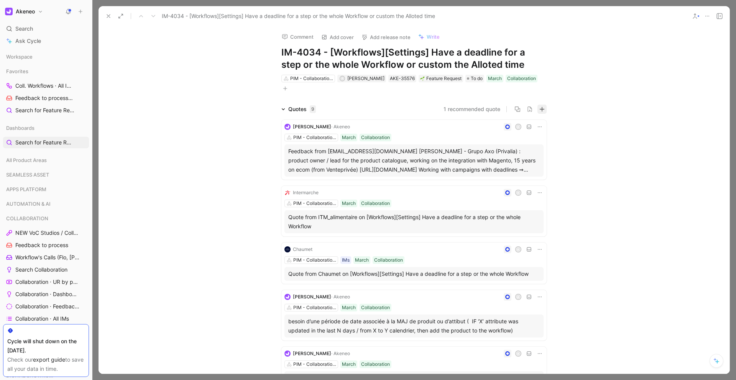
click at [543, 110] on button "button" at bounding box center [541, 109] width 9 height 9
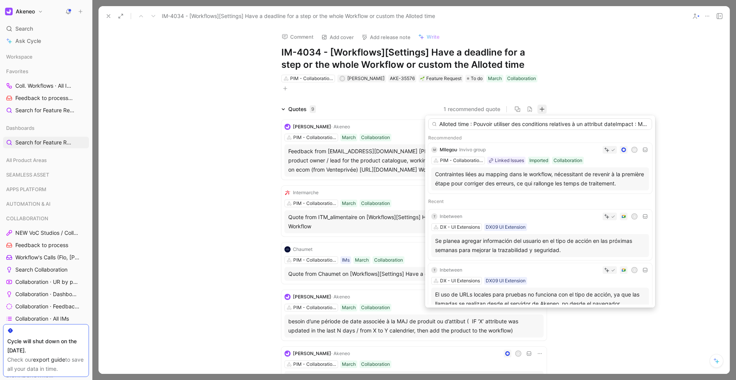
scroll to position [0, 733]
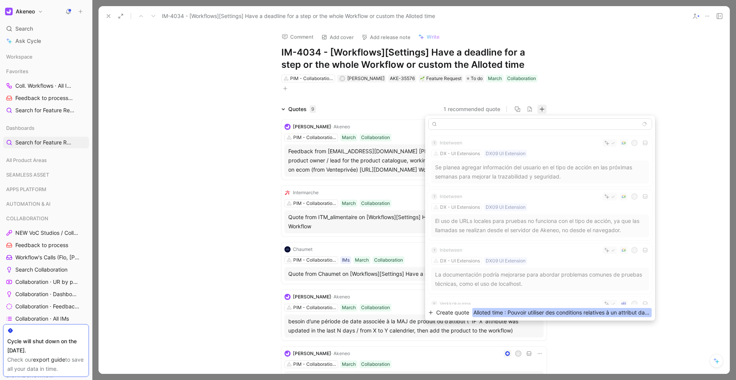
type input "Alloted time : Pouvoir utiliser des conditions relatives à un attribut dateImpa…"
click at [550, 311] on span "Alloted time : Pouvoir utiliser des conditions relatives à un attribut dateImpa…" at bounding box center [561, 312] width 179 height 9
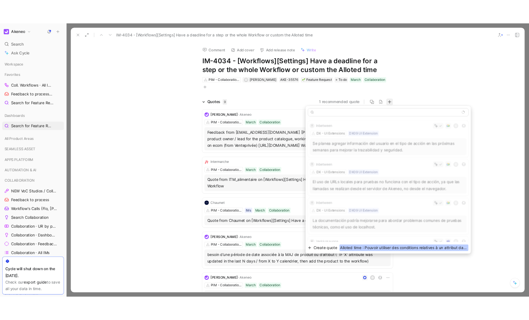
scroll to position [0, 0]
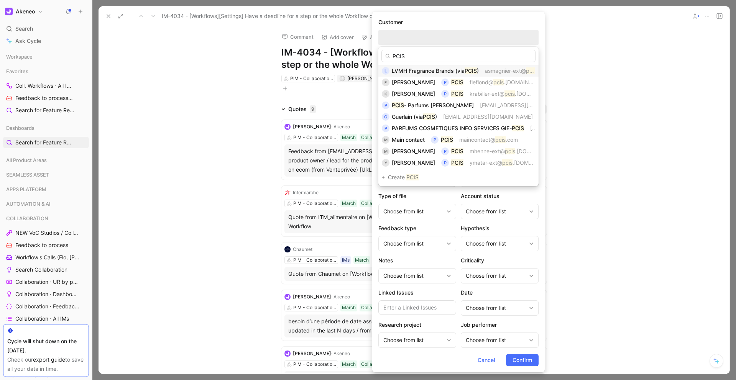
type input "PCIS"
click at [447, 74] on span "LVMH Fragrance Brands (via" at bounding box center [428, 70] width 73 height 7
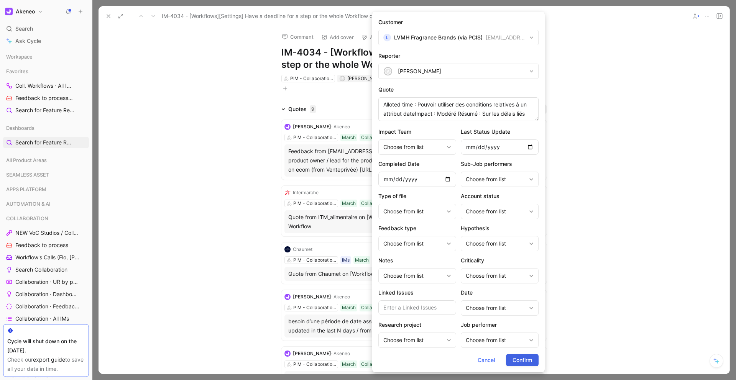
click at [526, 359] on span "Confirm" at bounding box center [522, 360] width 20 height 9
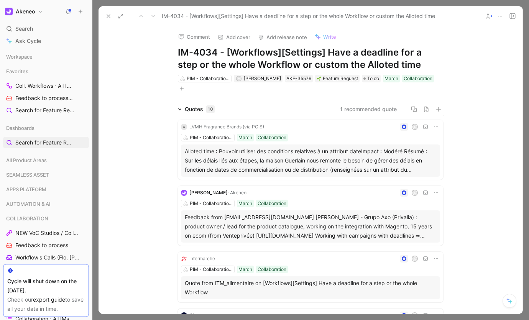
scroll to position [197, 0]
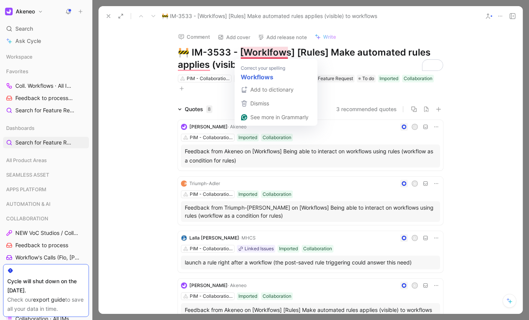
click at [268, 50] on h1 "🚧 IM-3533 - [Worklfows] [Rules] Make automated rules applies (visible) to workf…" at bounding box center [310, 58] width 265 height 25
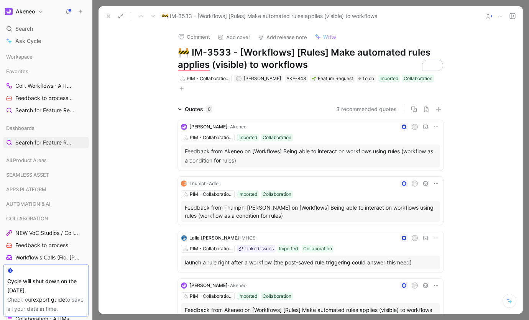
click at [111, 16] on icon at bounding box center [108, 16] width 6 height 6
